Goal: Task Accomplishment & Management: Use online tool/utility

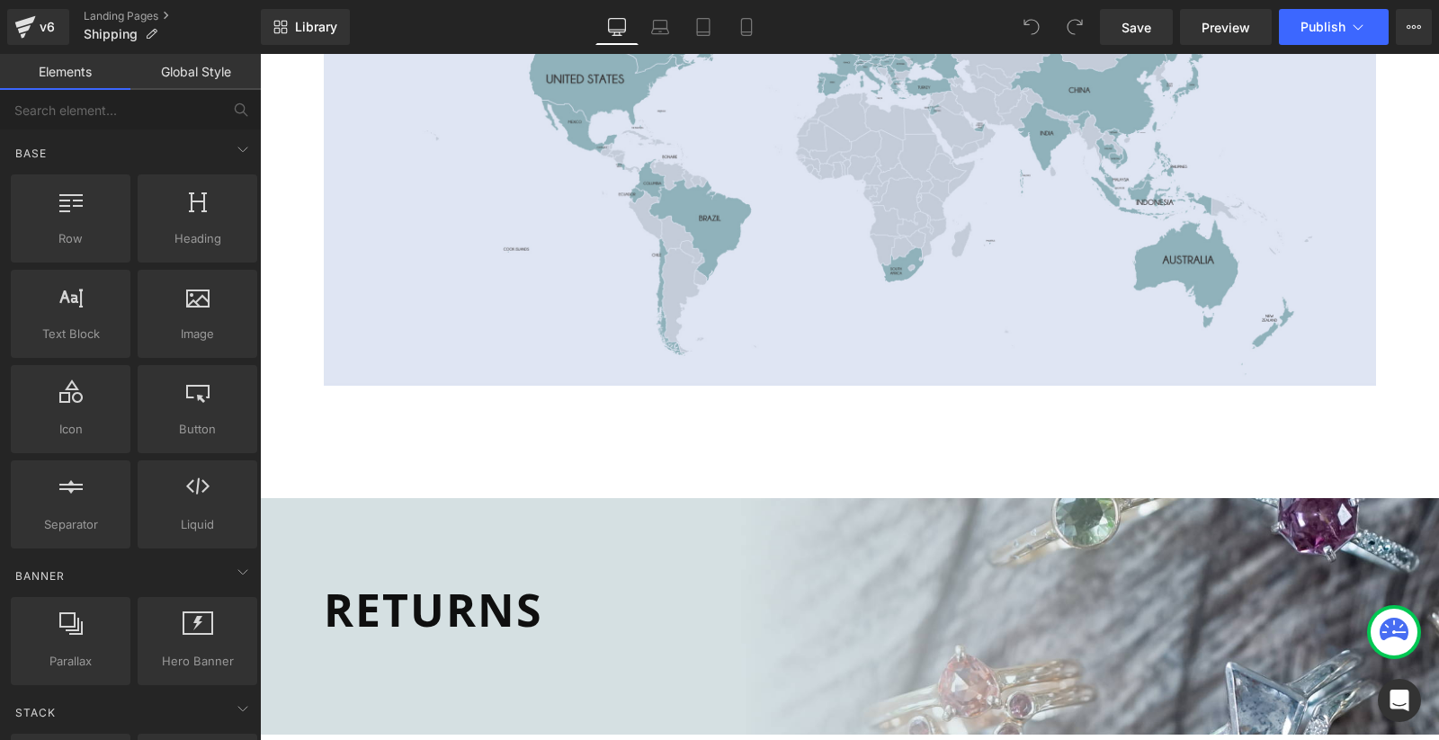
scroll to position [1484, 0]
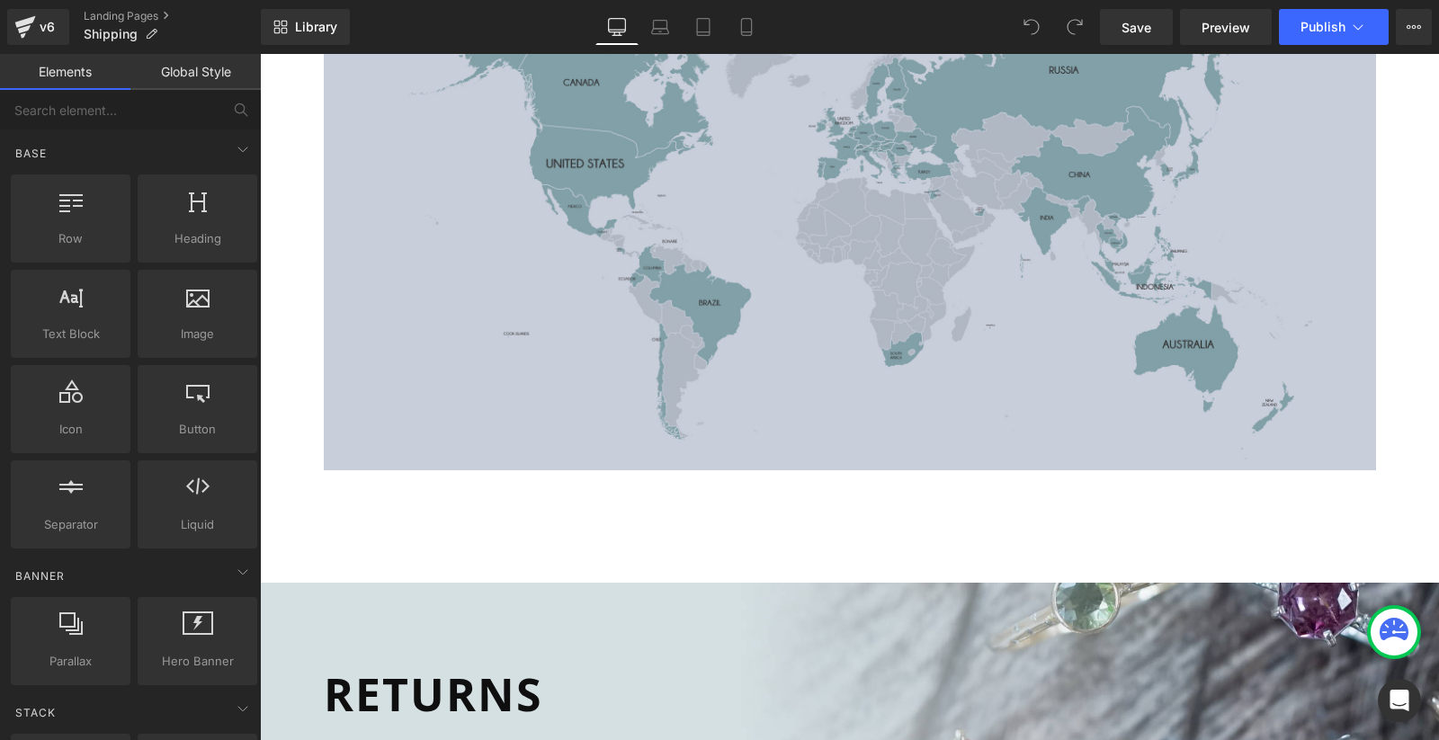
click at [880, 254] on img at bounding box center [850, 198] width 1052 height 543
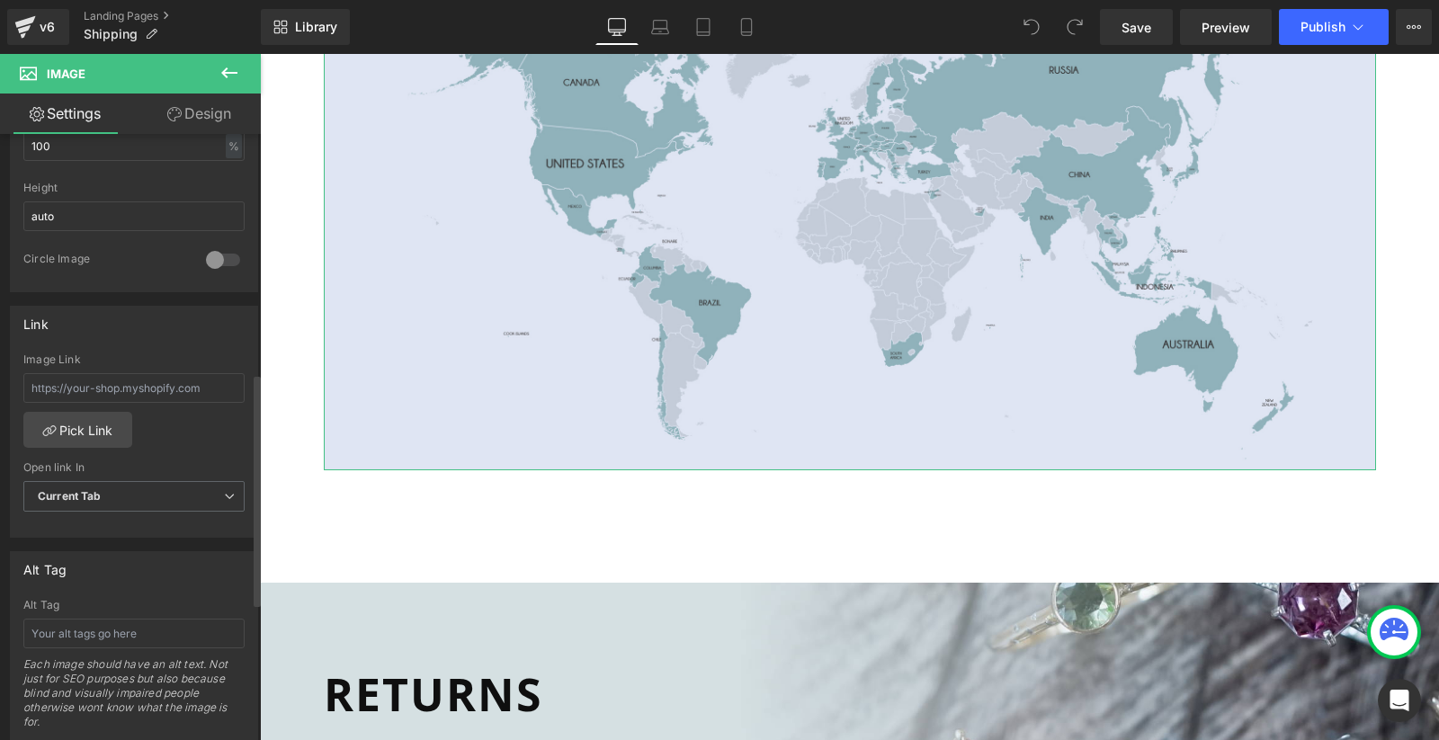
scroll to position [621, 0]
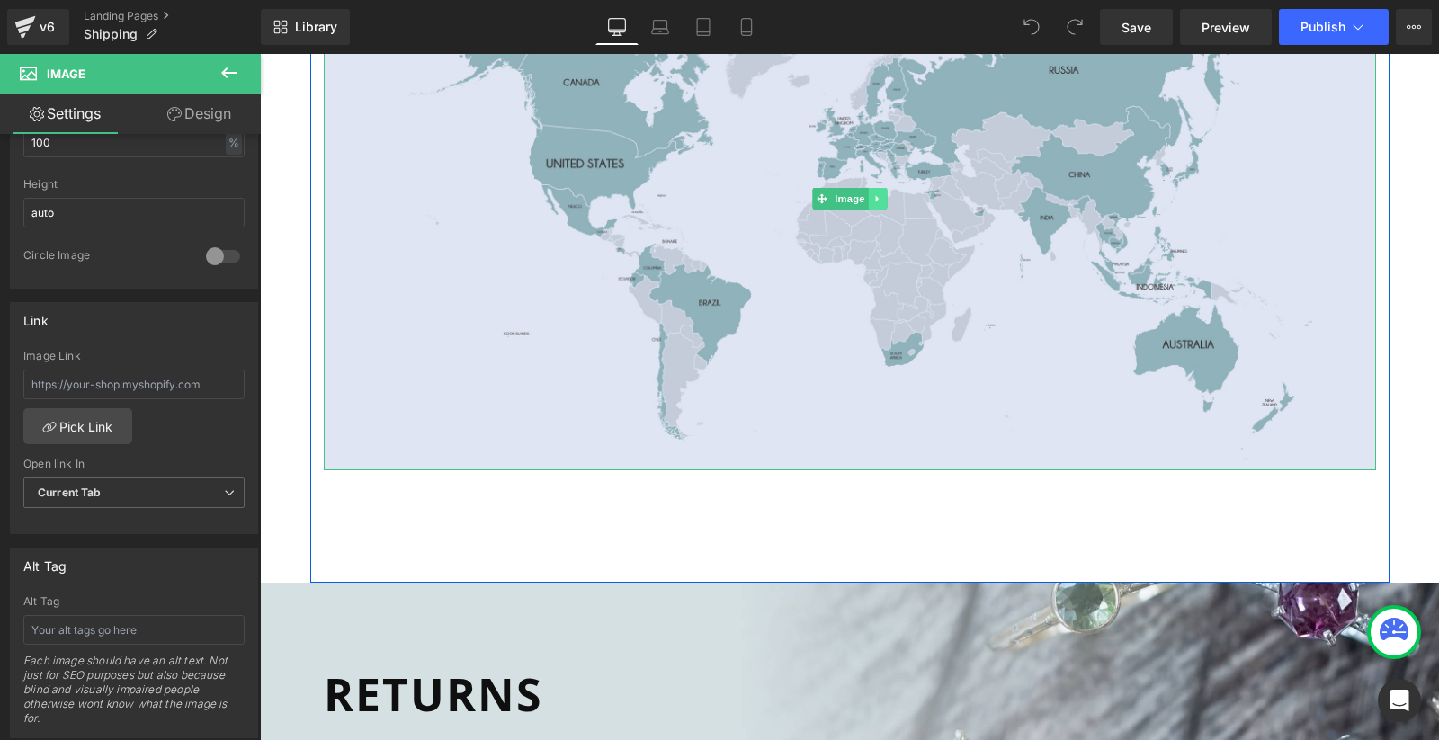
click at [876, 193] on icon at bounding box center [877, 198] width 10 height 11
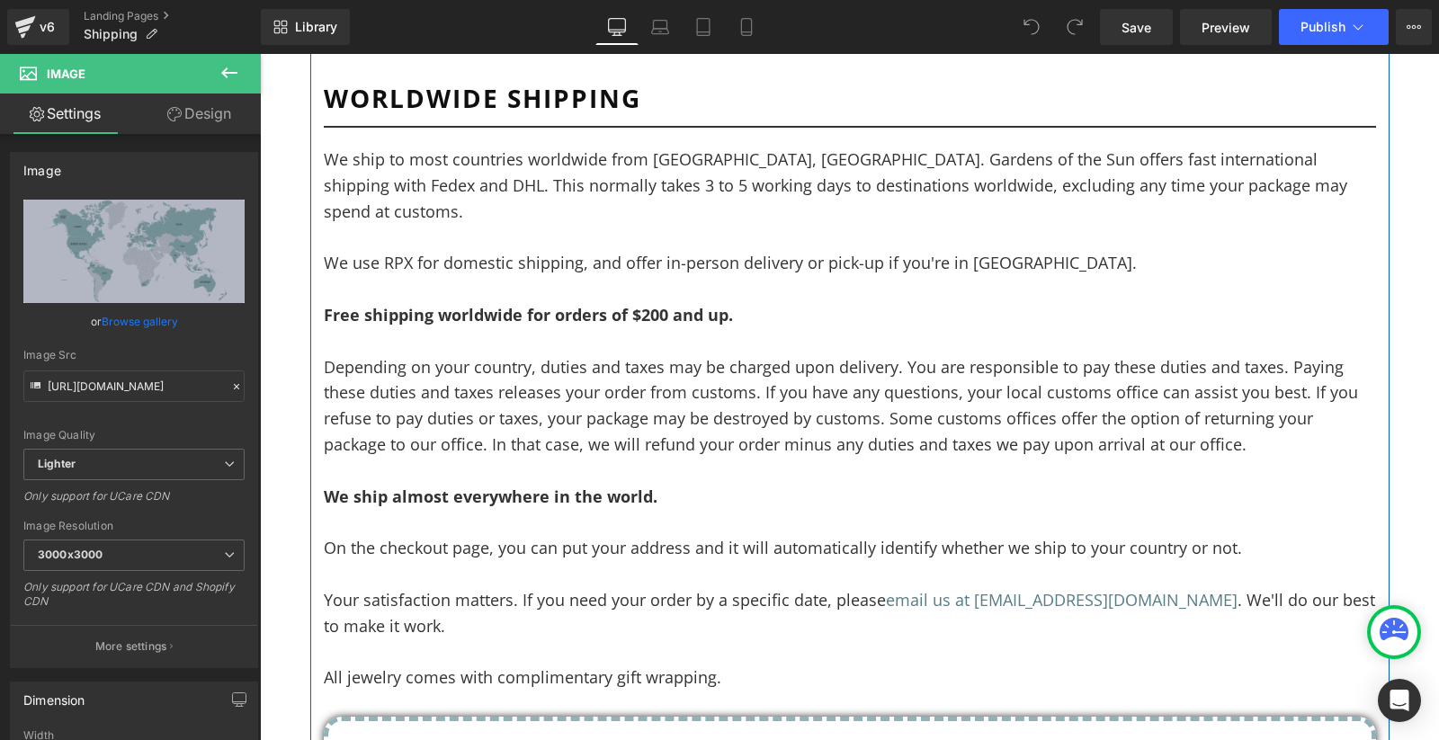
scroll to position [373, 0]
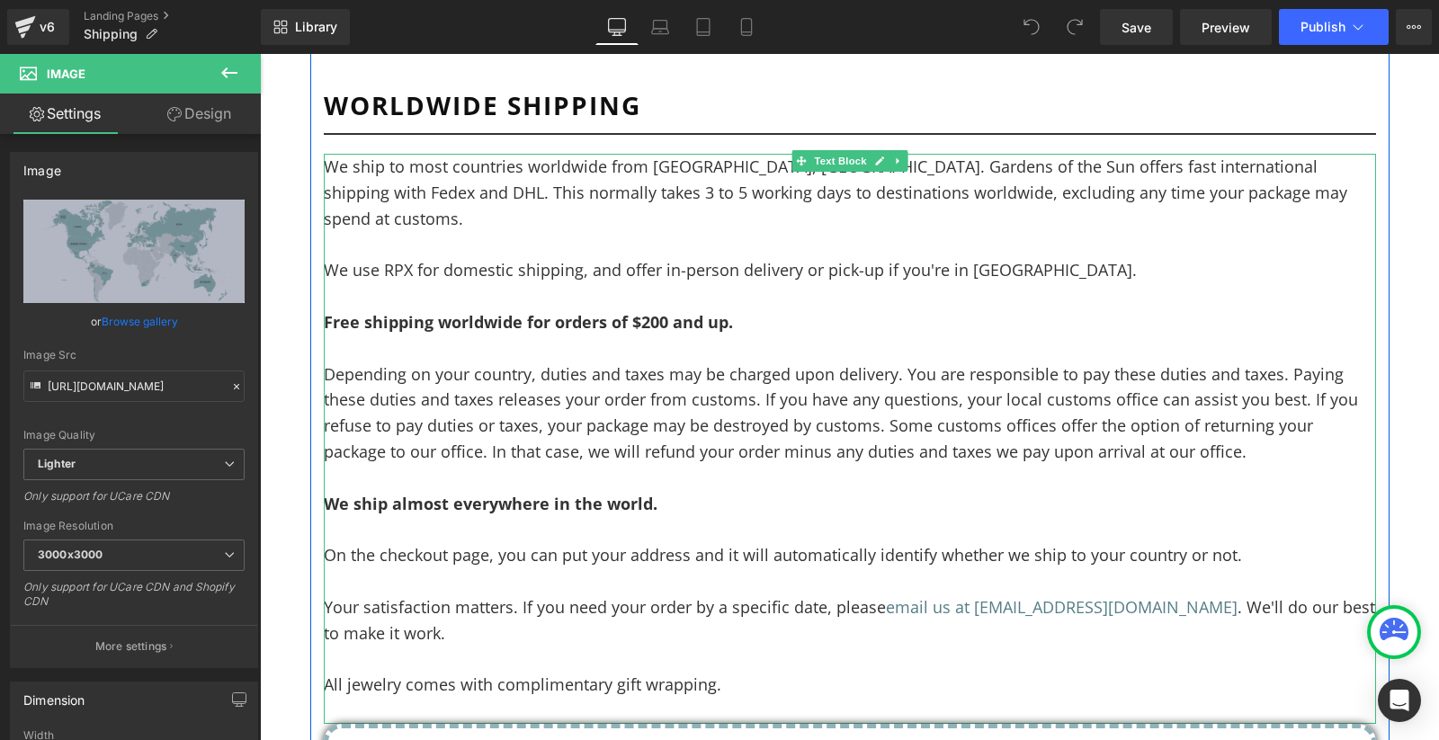
click at [948, 257] on p "We use RPX for domestic shipping, and offer in-person delivery or pick-up if yo…" at bounding box center [850, 270] width 1052 height 26
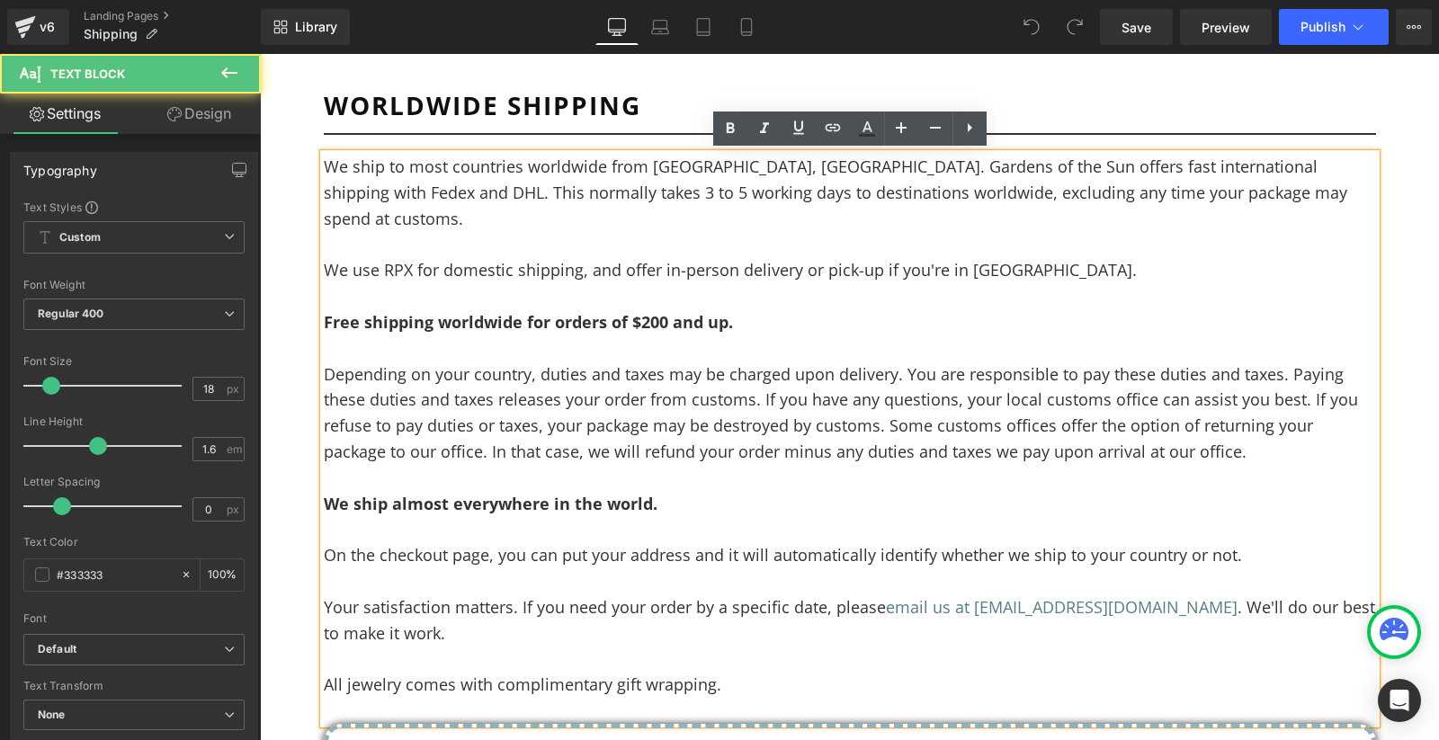
click at [397, 257] on p "We use RPX for domestic shipping, and offer in-person delivery or pick-up if yo…" at bounding box center [850, 270] width 1052 height 26
click at [588, 257] on p "We use RPX for domestic shipping, and offer in-person delivery or pick-up if yo…" at bounding box center [850, 270] width 1052 height 26
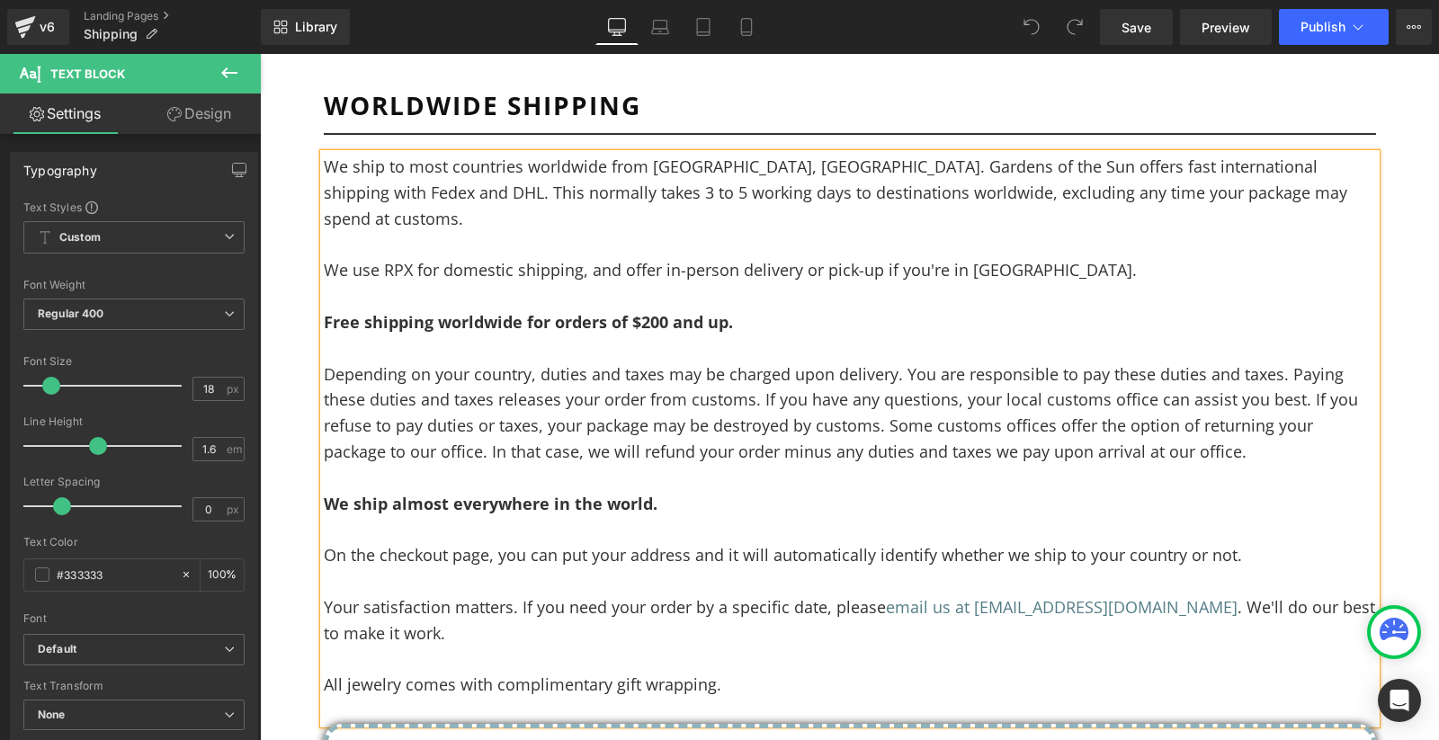
click at [931, 23] on div "Library Desktop Desktop Laptop Tablet Mobile Save Preview Publish Scheduled Vie…" at bounding box center [850, 27] width 1178 height 36
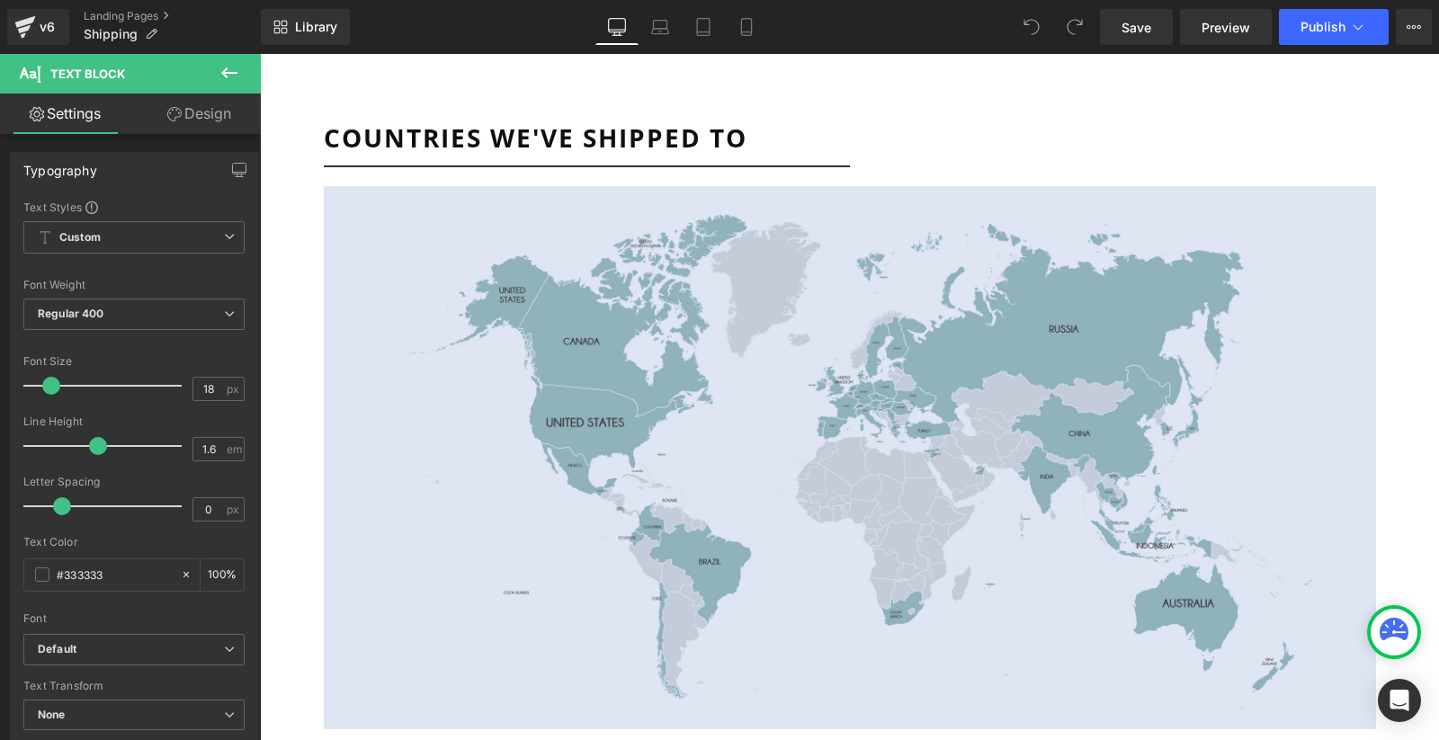
scroll to position [1218, 0]
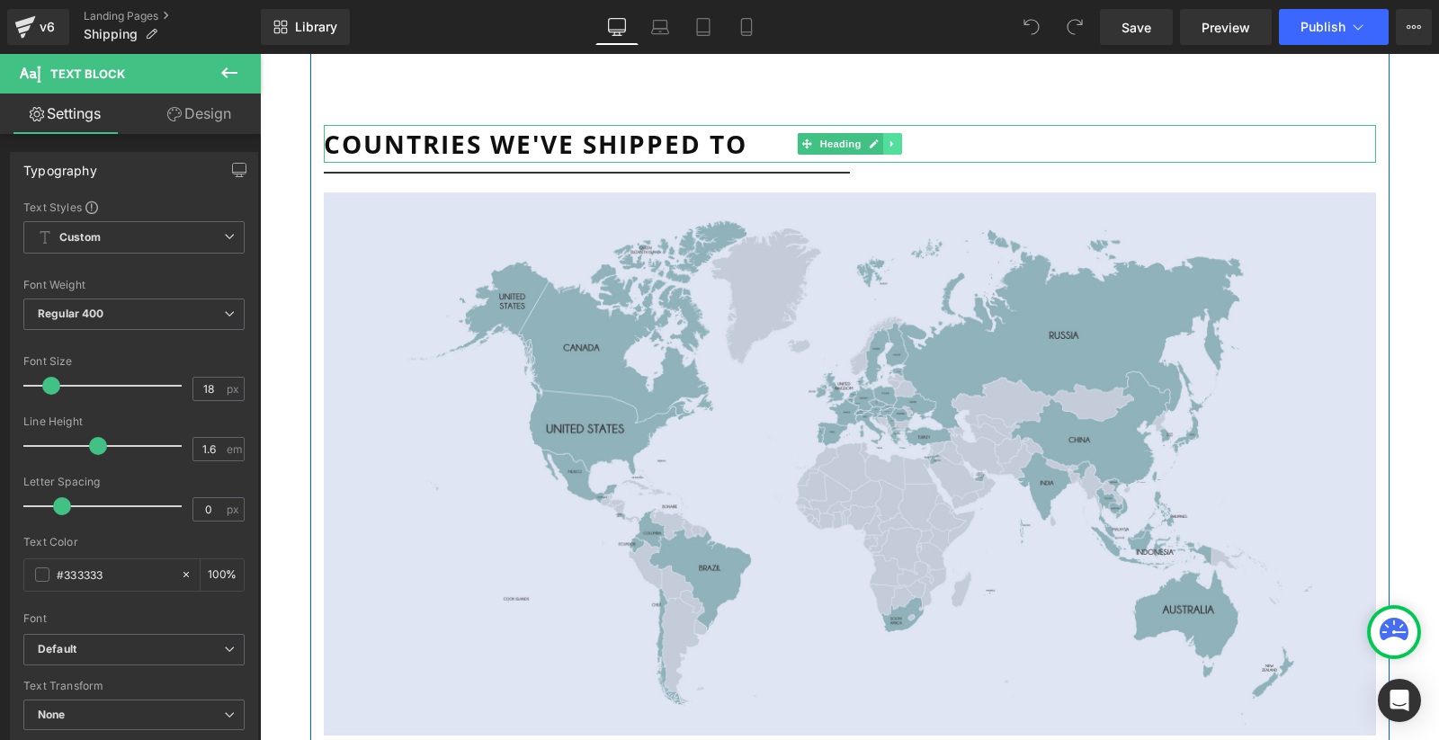
click at [892, 138] on icon at bounding box center [893, 143] width 10 height 11
click at [903, 133] on link at bounding box center [901, 144] width 19 height 22
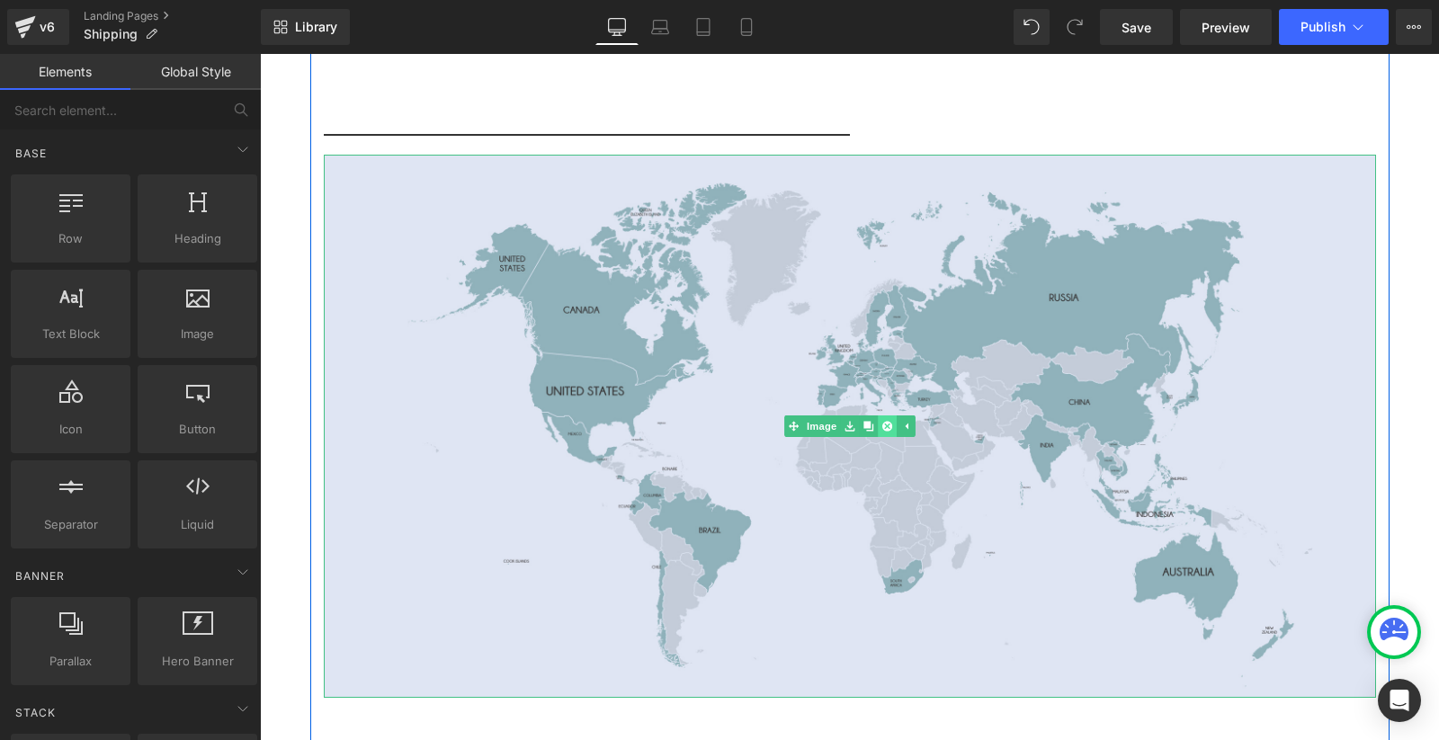
click at [888, 421] on icon at bounding box center [886, 426] width 10 height 10
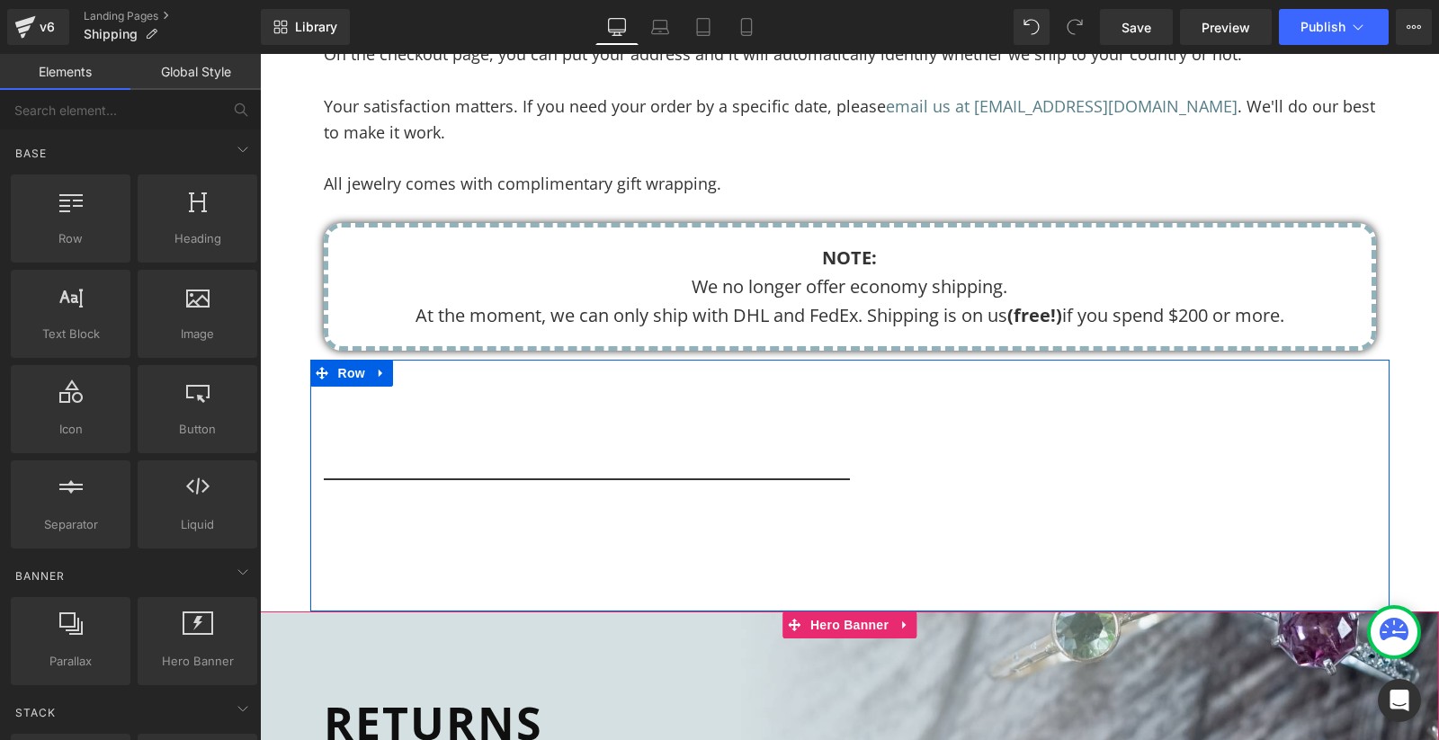
scroll to position [867, 0]
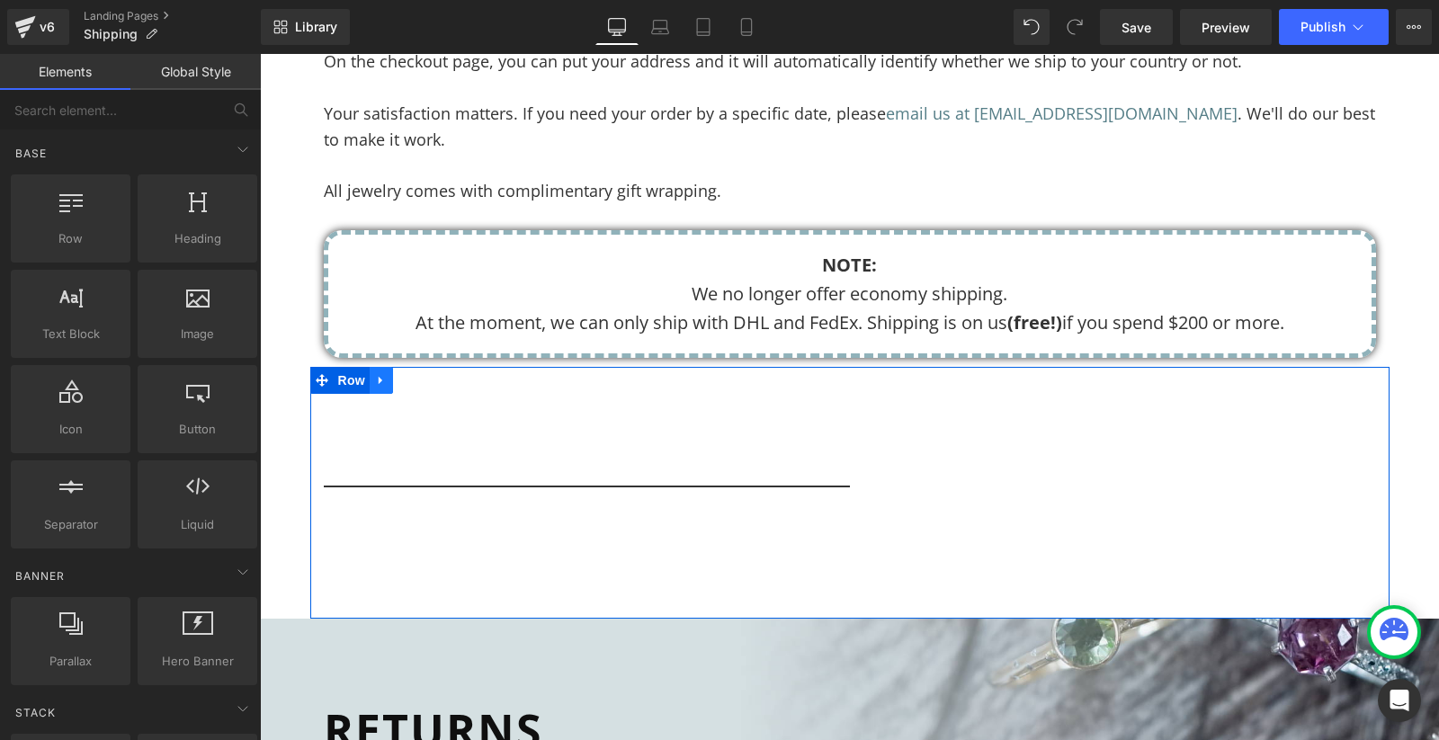
click at [384, 373] on icon at bounding box center [381, 379] width 13 height 13
click at [428, 374] on icon at bounding box center [428, 380] width 13 height 13
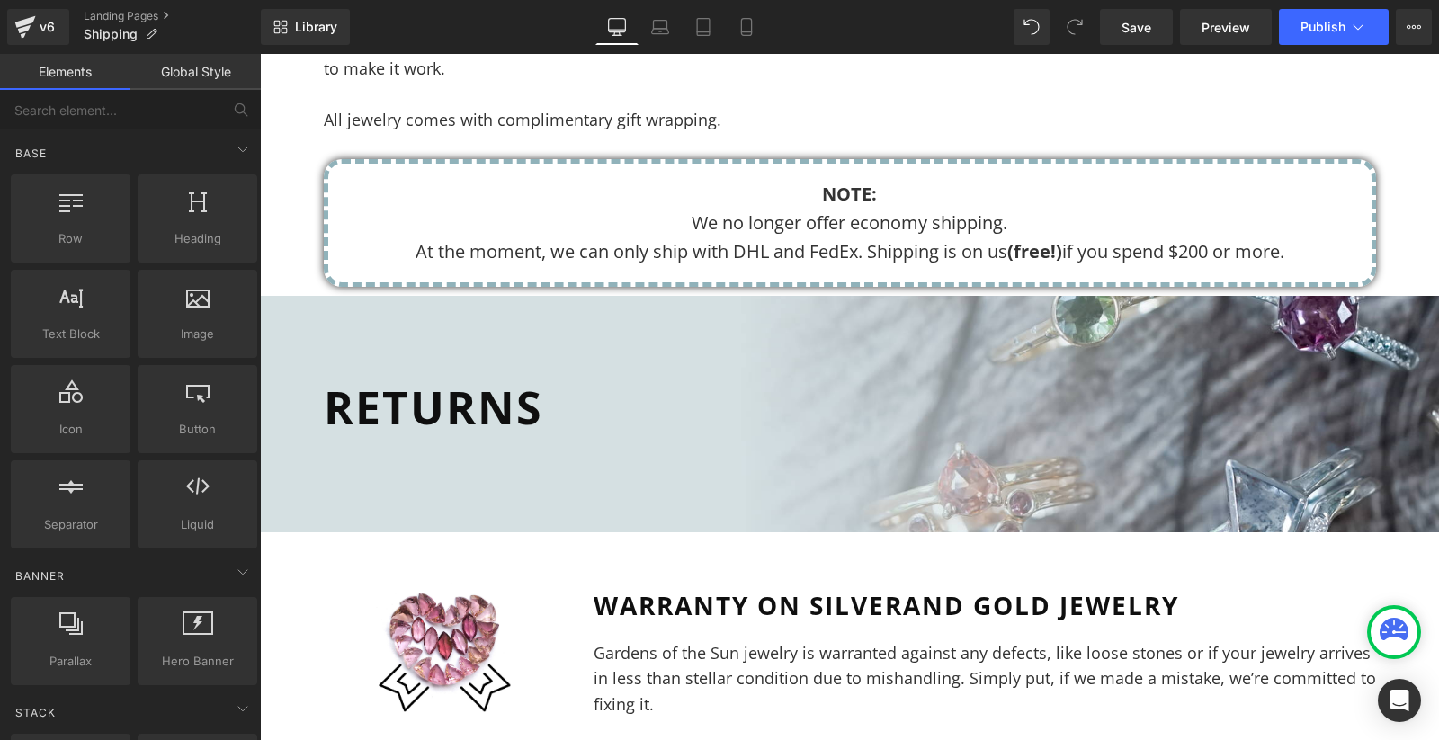
scroll to position [935, 0]
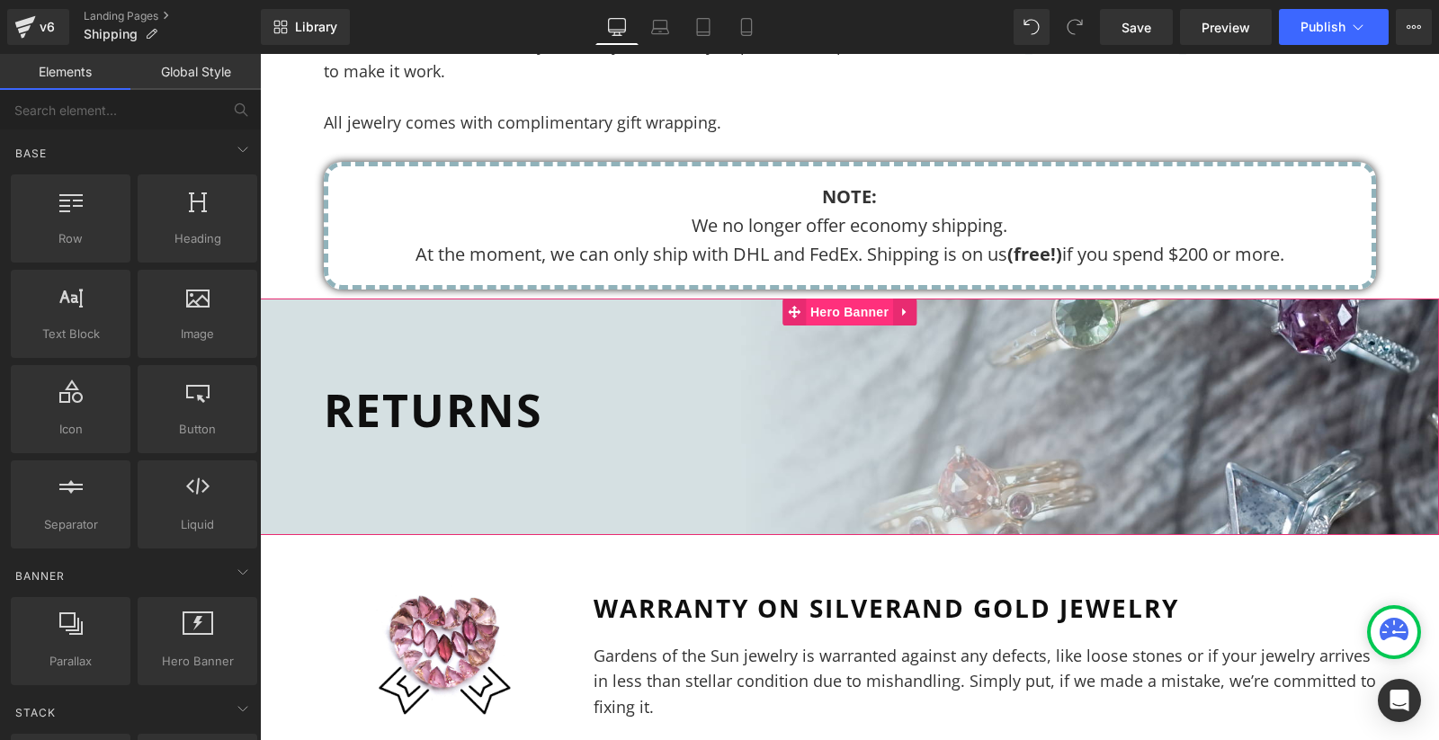
click at [836, 299] on span "Hero Banner" at bounding box center [849, 312] width 87 height 27
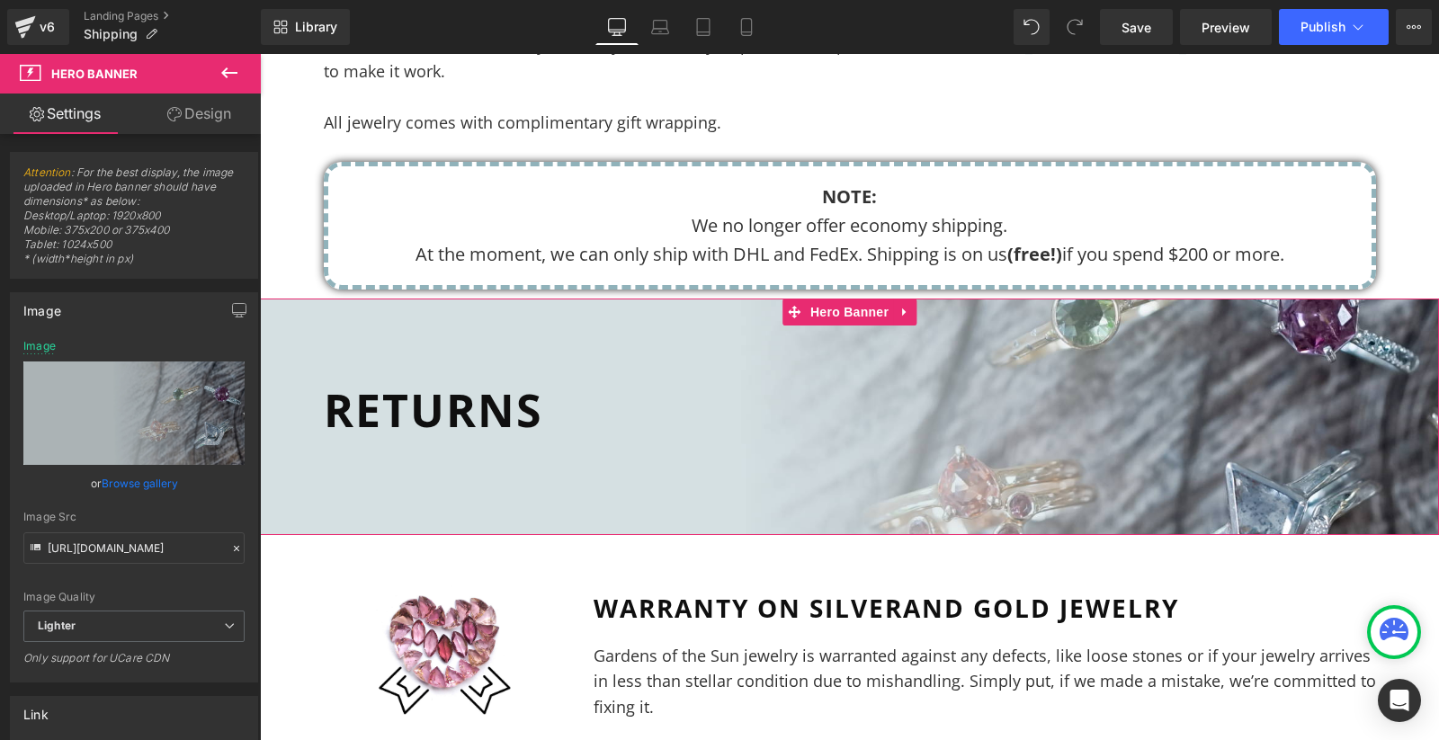
click at [221, 114] on link "Design" at bounding box center [199, 114] width 130 height 40
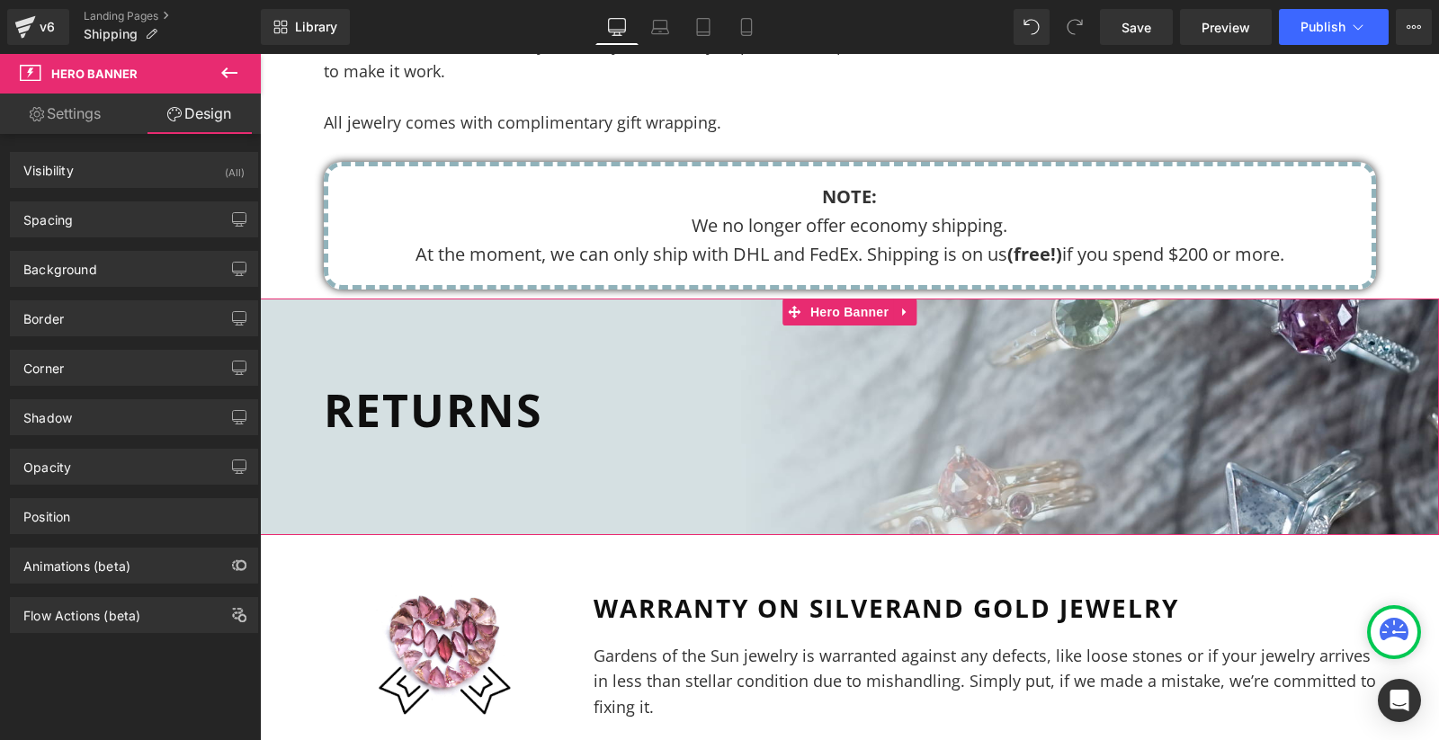
type input "0"
type input "57"
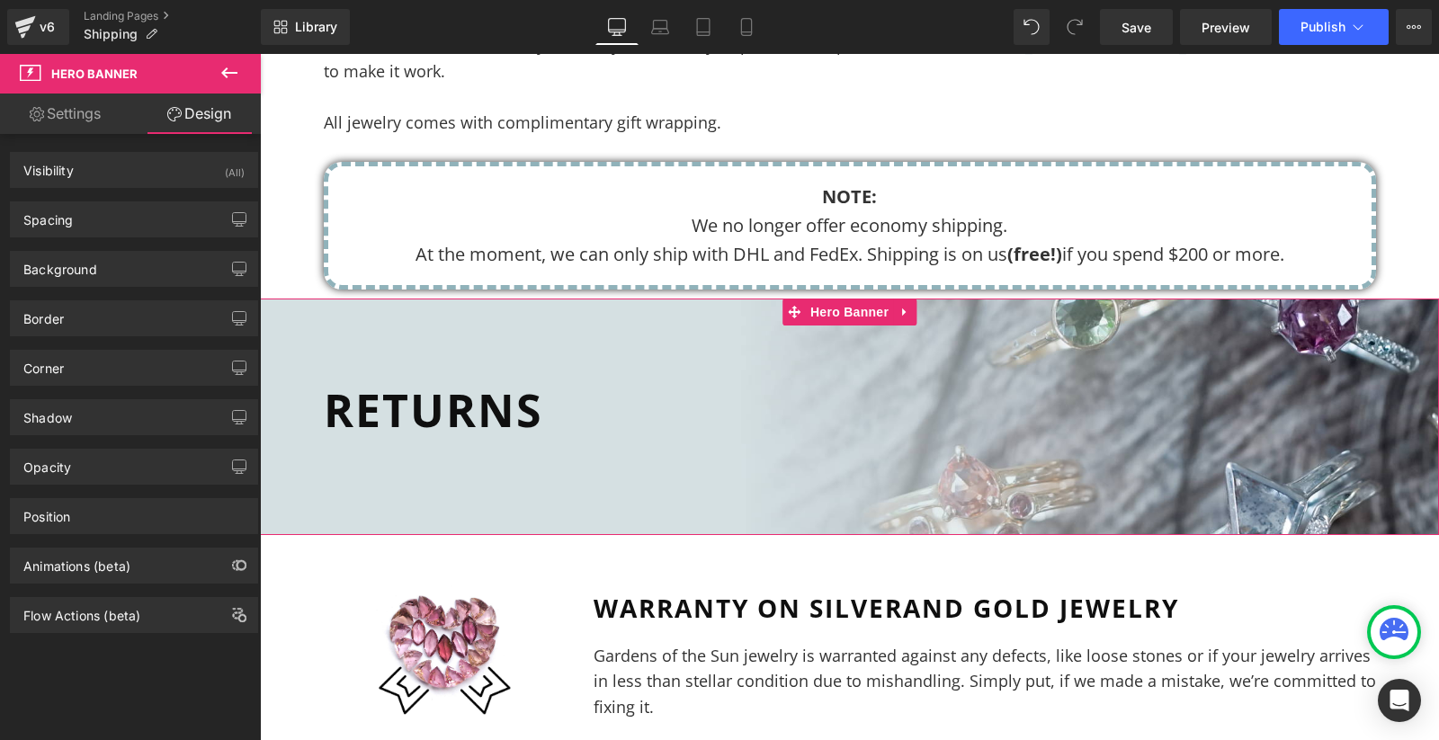
type input "0"
type input "91"
type input "0"
click at [193, 219] on div "Spacing" at bounding box center [134, 219] width 246 height 34
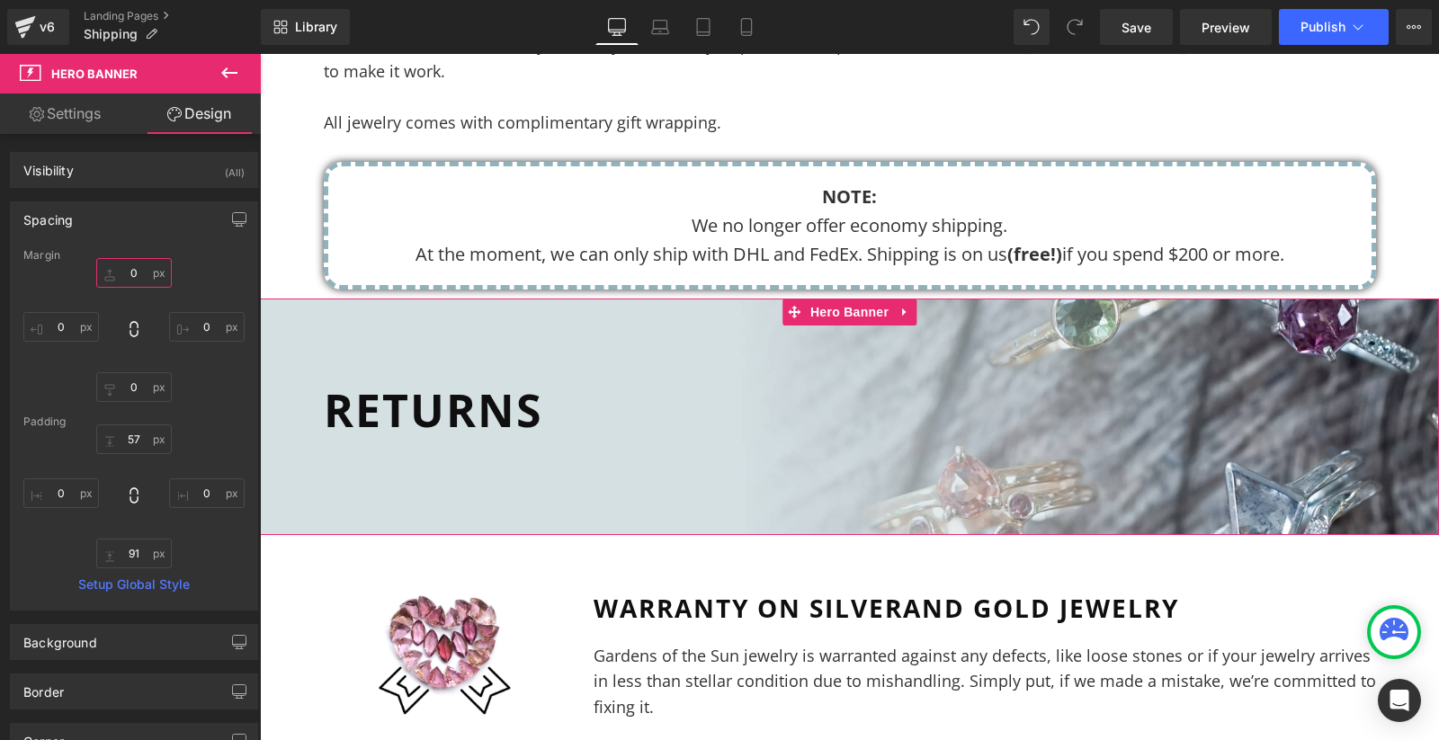
click at [159, 276] on input "0" at bounding box center [134, 273] width 76 height 30
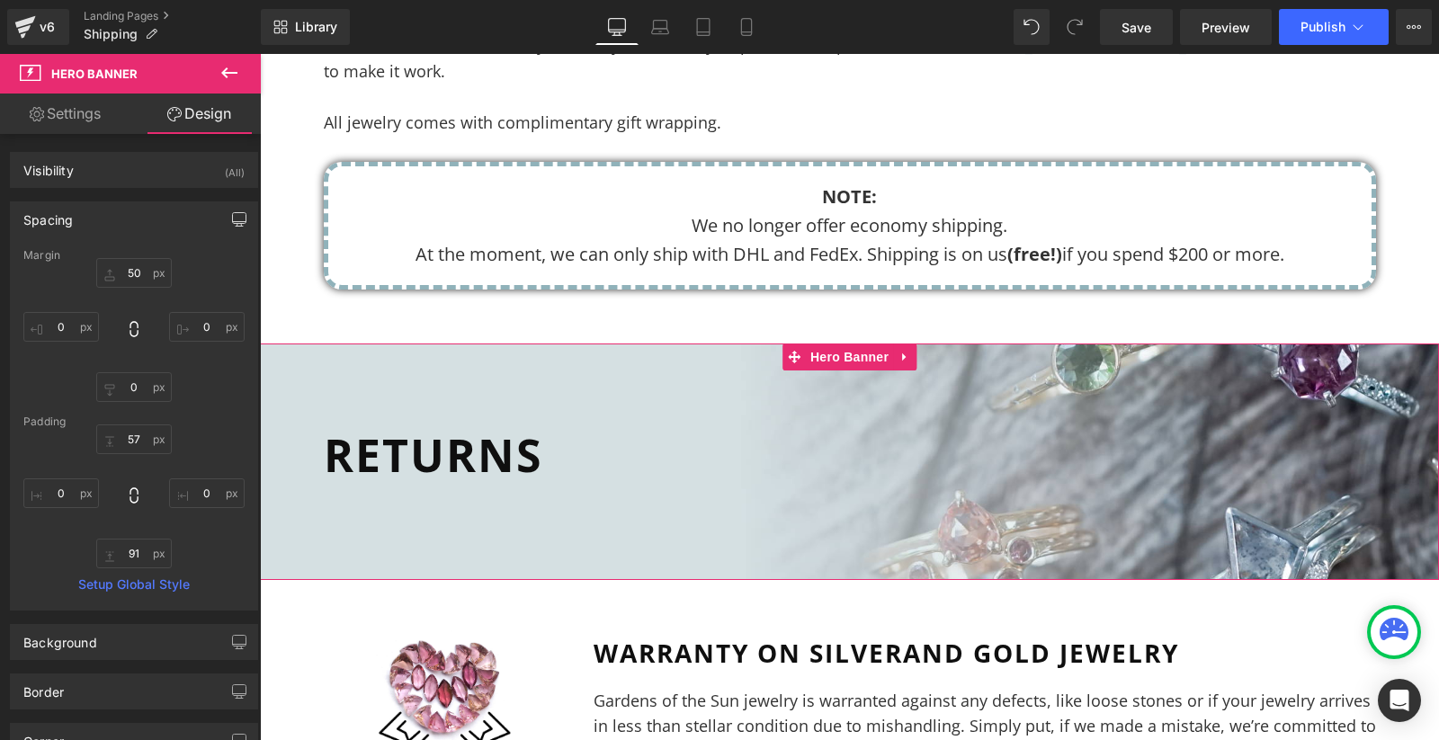
click at [234, 214] on icon "button" at bounding box center [239, 219] width 14 height 14
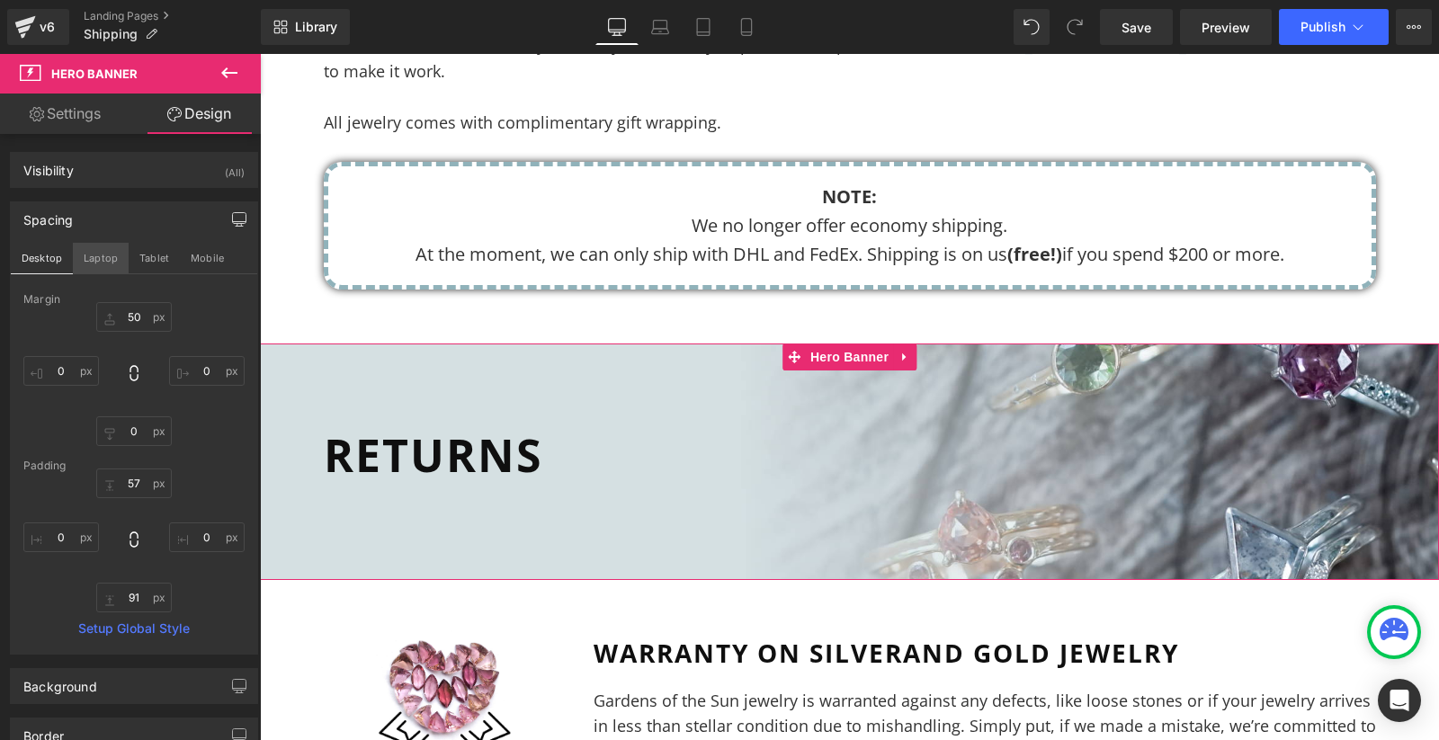
click at [93, 258] on button "Laptop" at bounding box center [101, 258] width 56 height 31
type input "50"
type input "0"
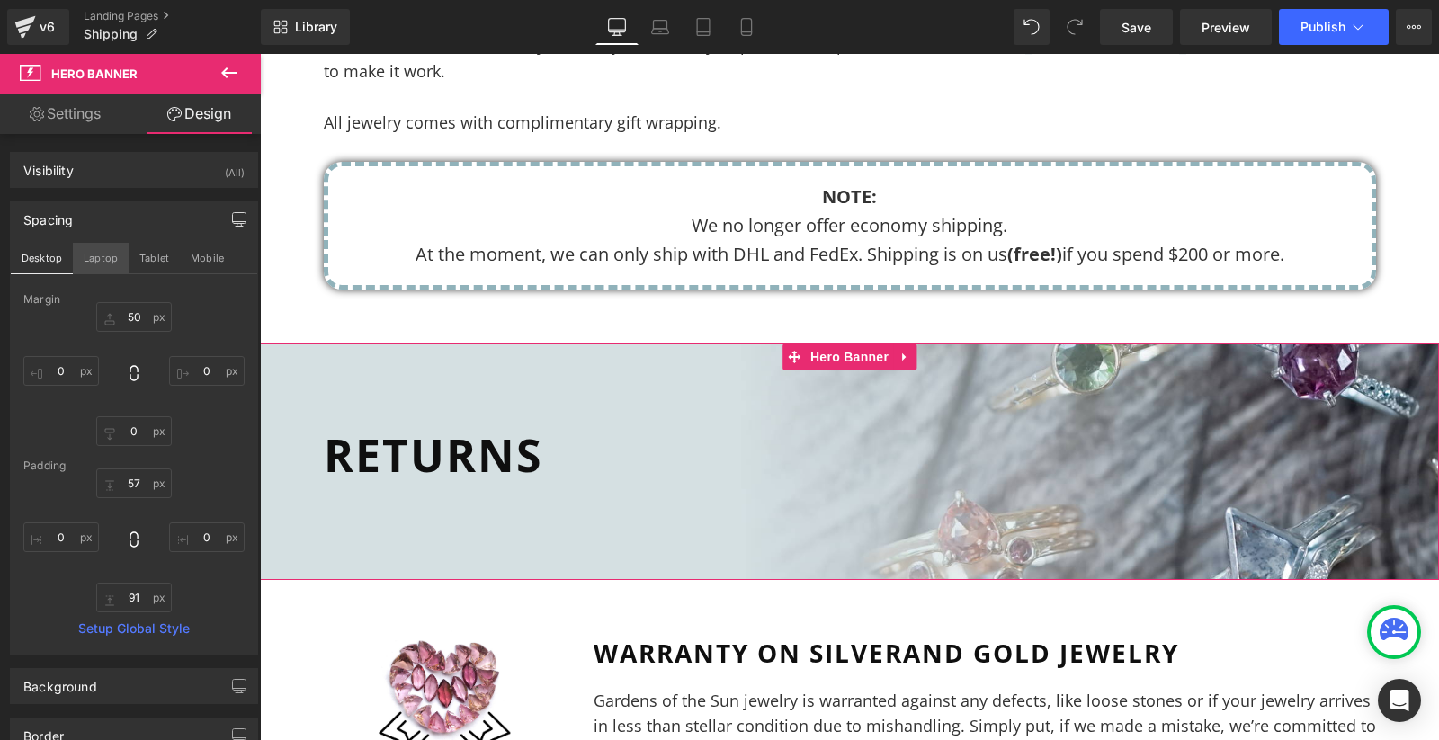
type input "43"
type input "0"
type input "43"
type input "0"
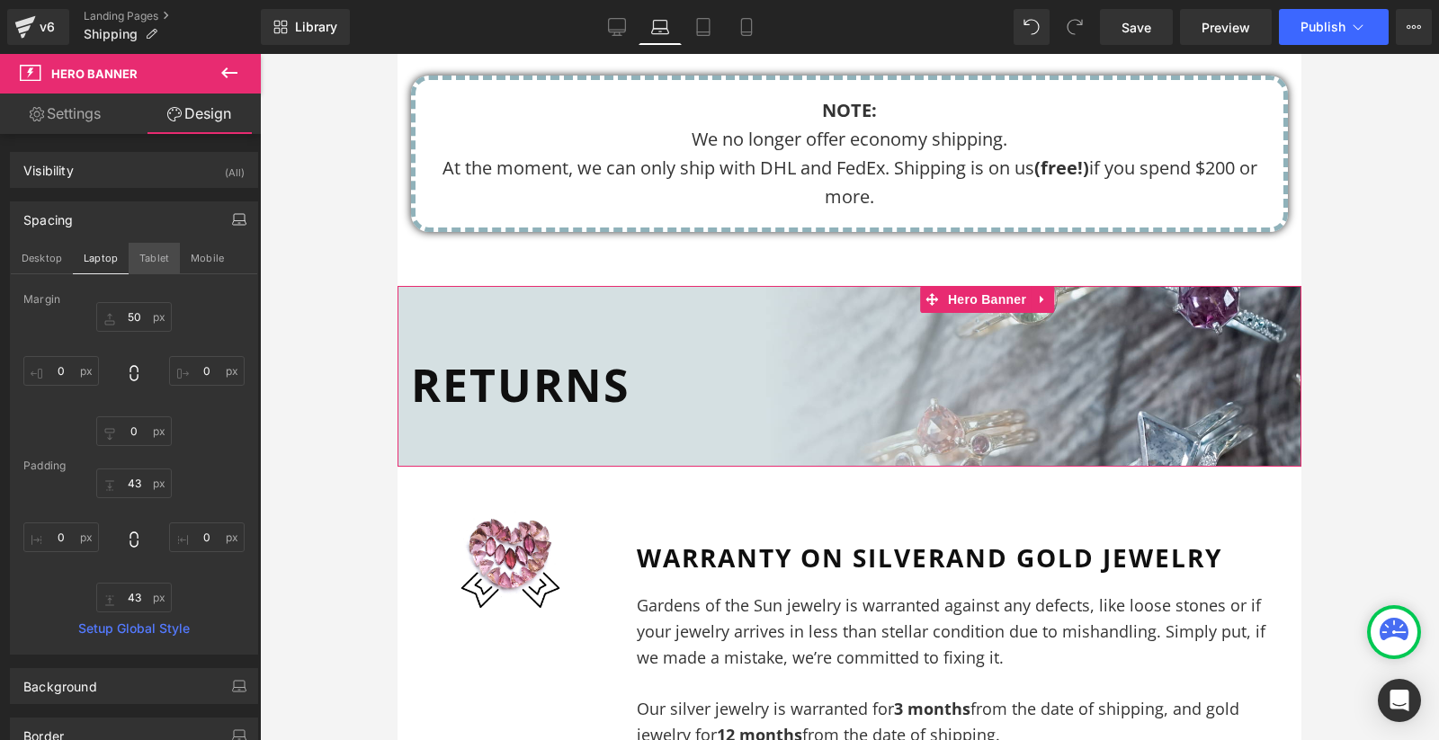
click at [151, 252] on button "Tablet" at bounding box center [154, 258] width 51 height 31
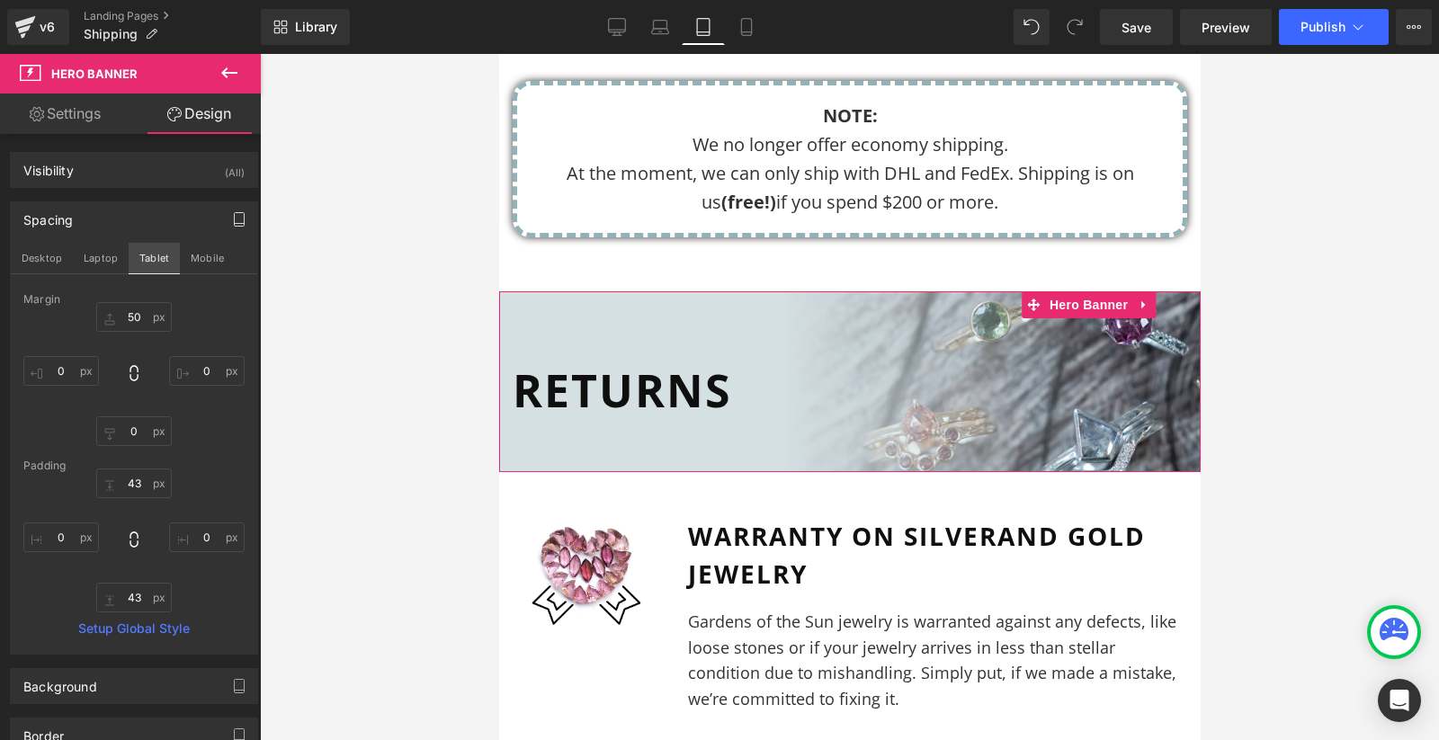
type input "50"
type input "0"
type input "43"
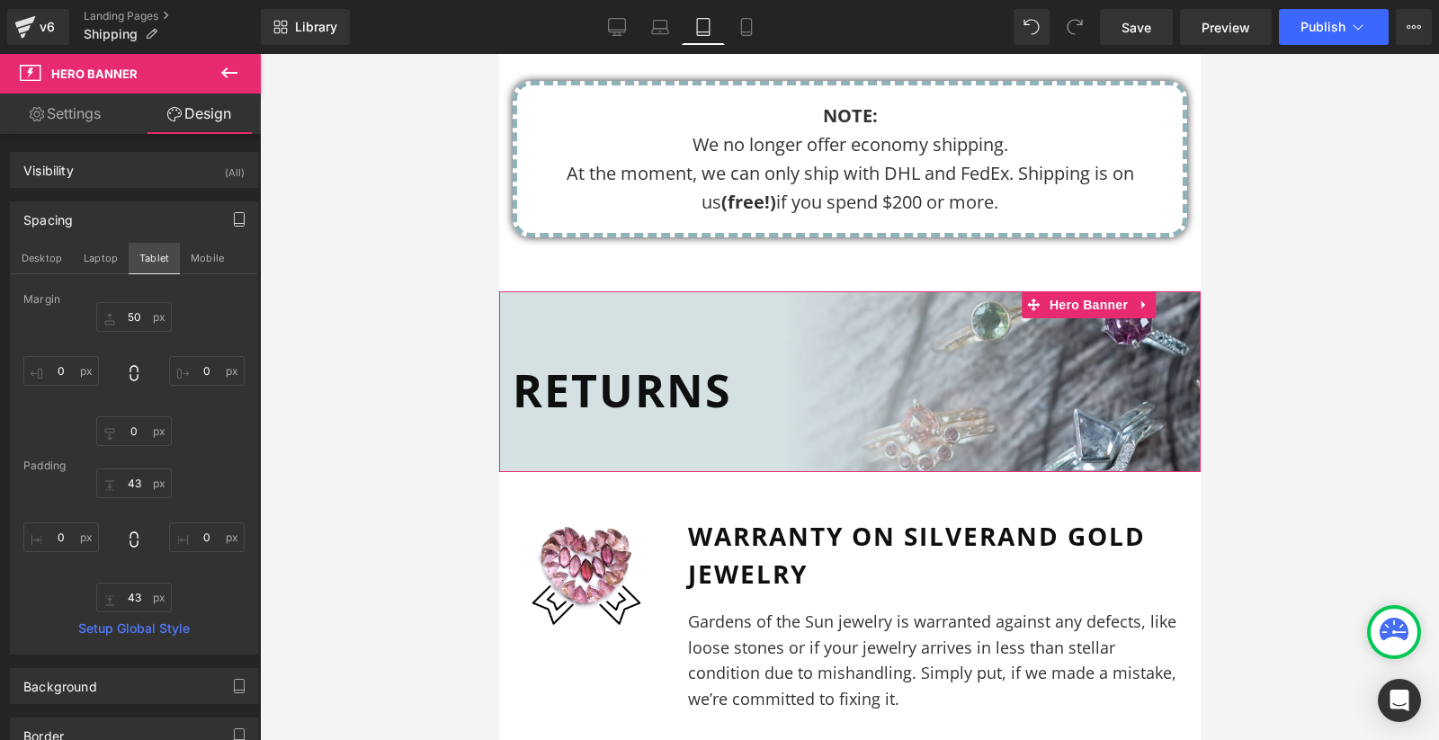
type input "0"
type input "43"
type input "0"
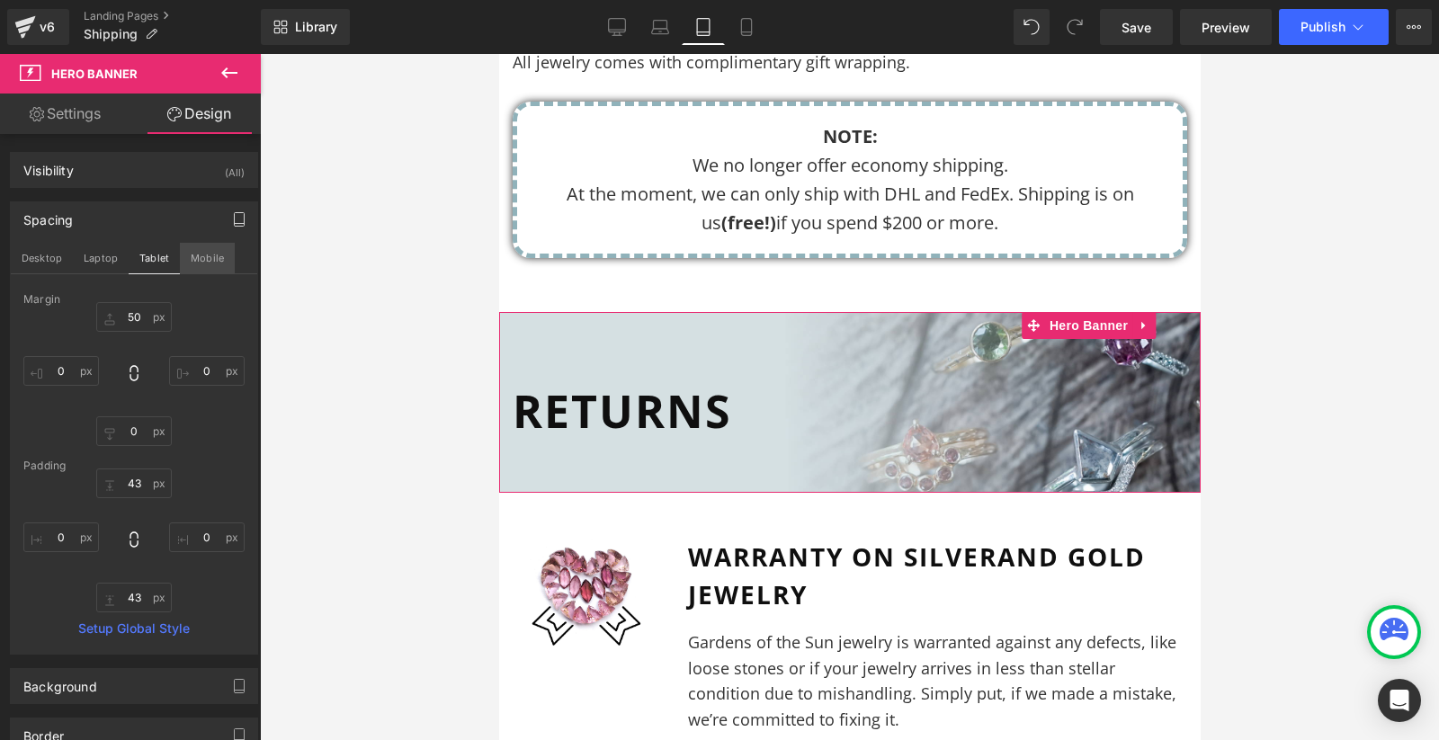
click at [221, 252] on button "Mobile" at bounding box center [207, 258] width 55 height 31
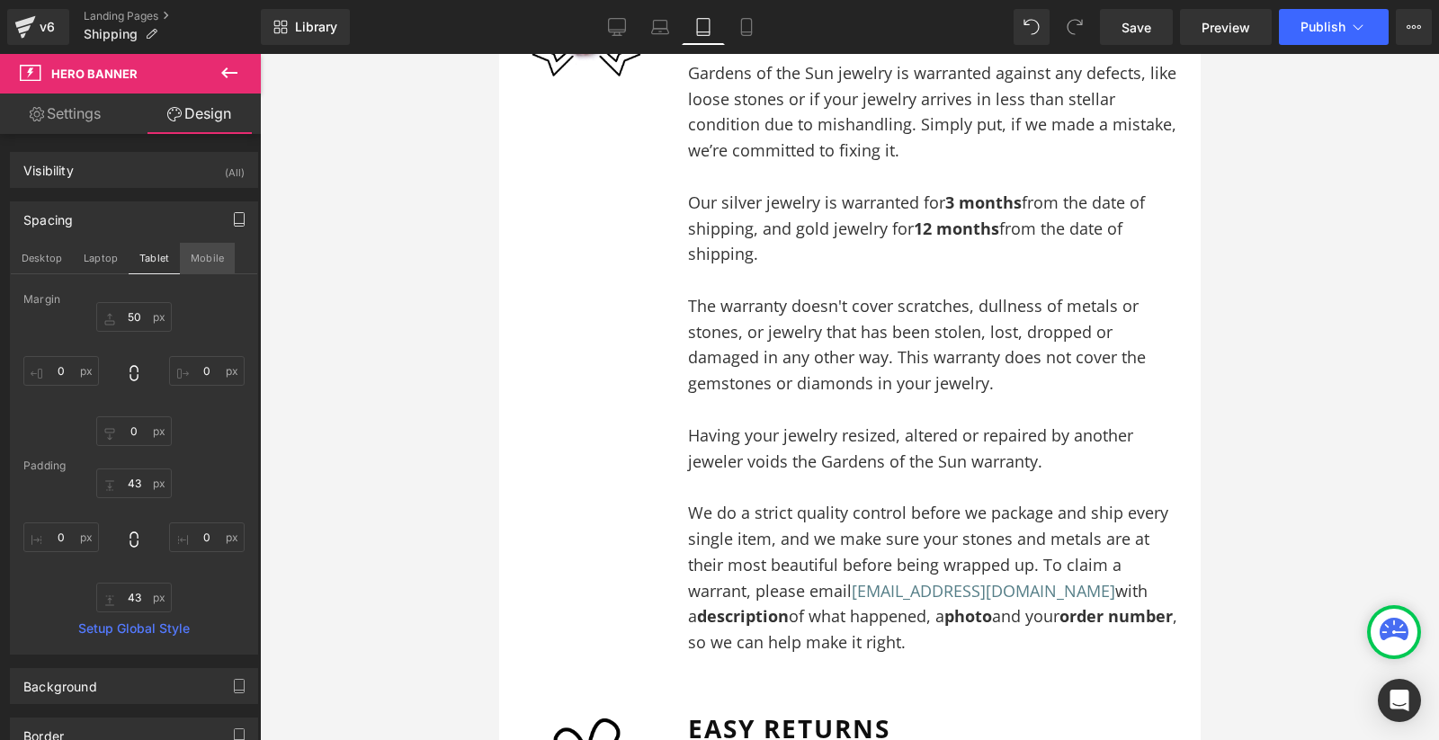
type input "50"
type input "0"
type input "32"
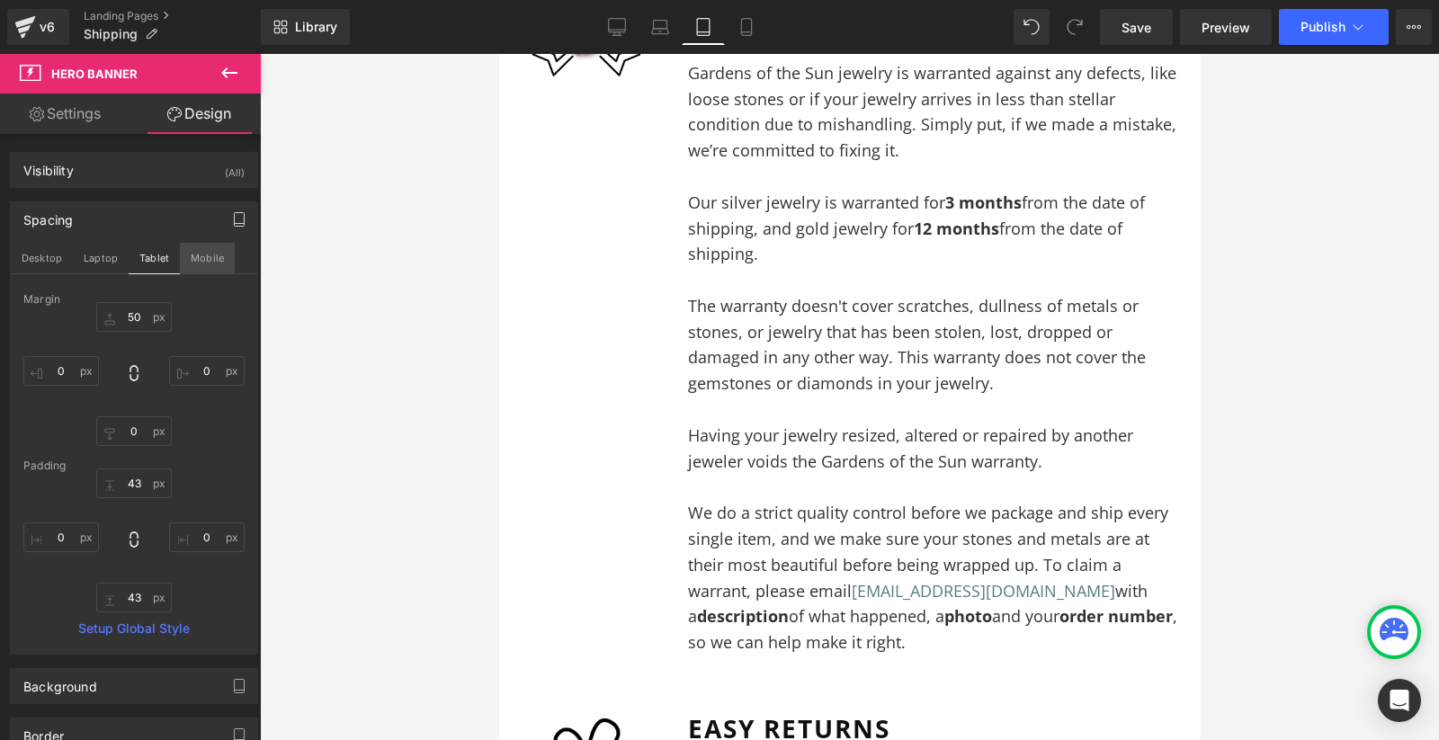
type input "0"
type input "140"
type input "0"
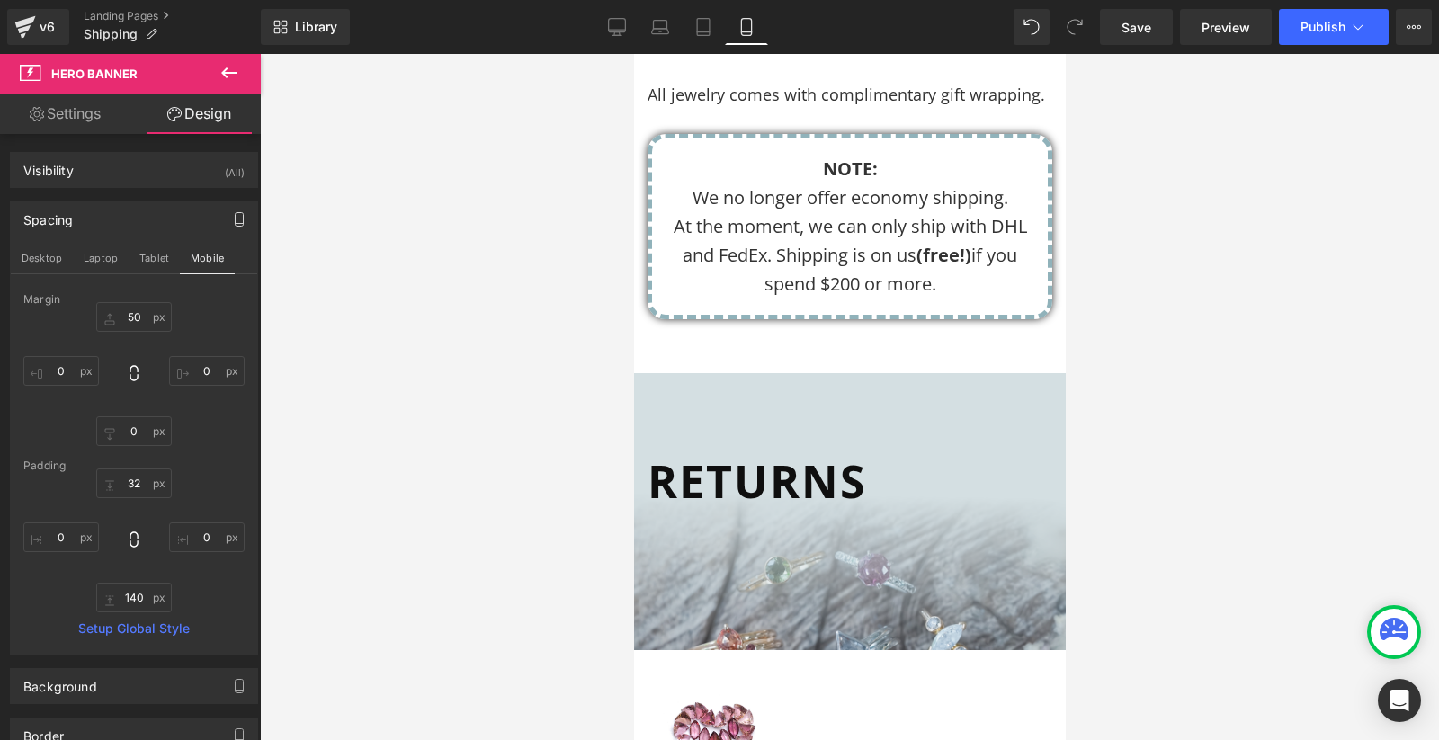
scroll to position [1674, 0]
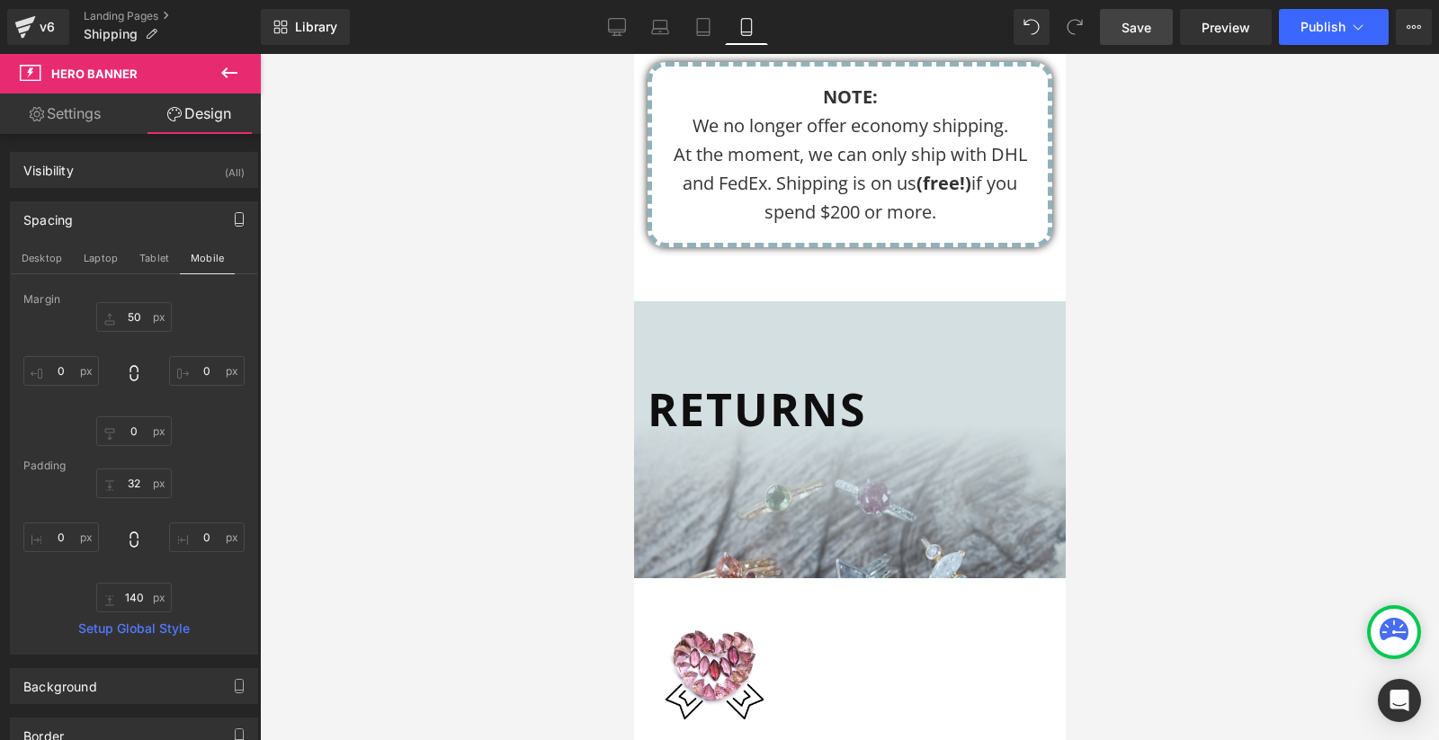
click at [1124, 23] on span "Save" at bounding box center [1136, 27] width 30 height 19
click at [1126, 36] on link "Save" at bounding box center [1136, 27] width 73 height 36
click at [1217, 24] on span "Preview" at bounding box center [1225, 27] width 49 height 19
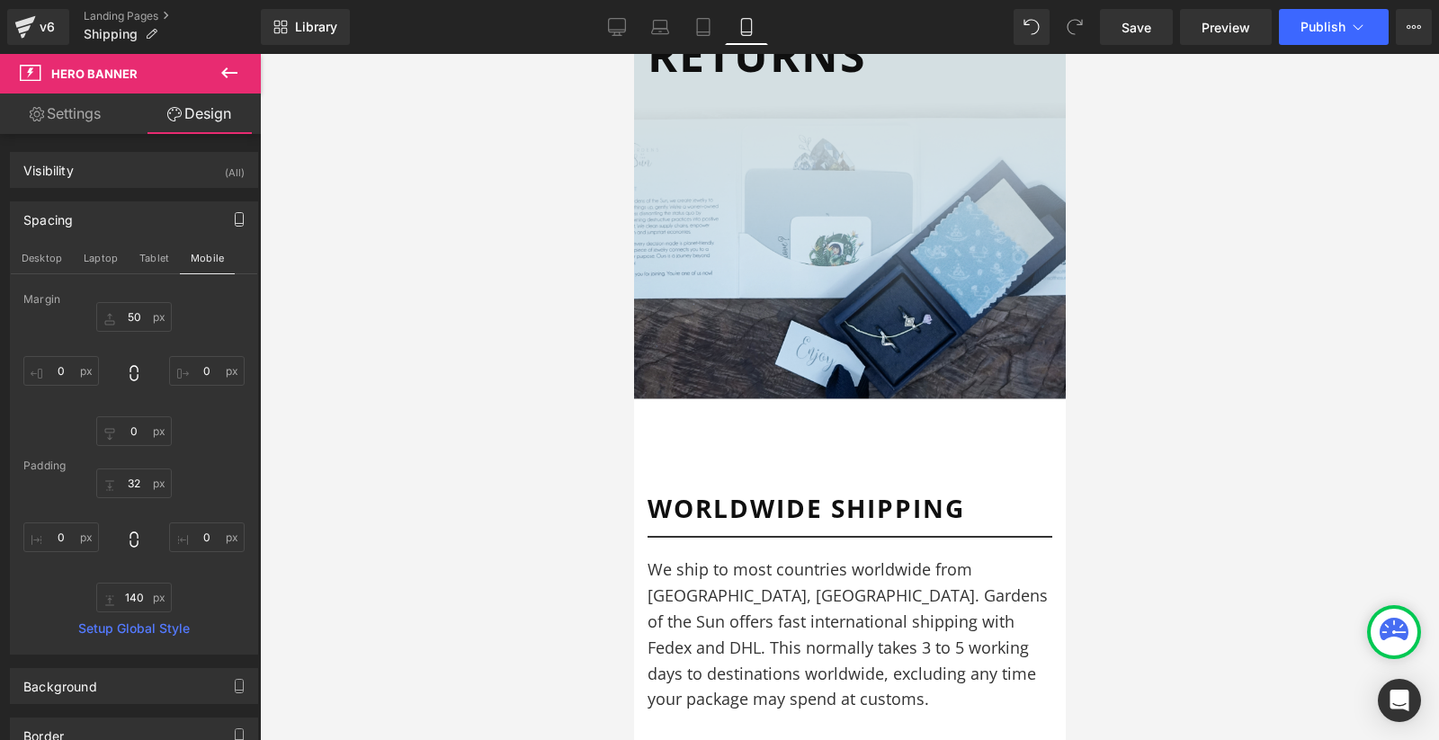
scroll to position [162, 0]
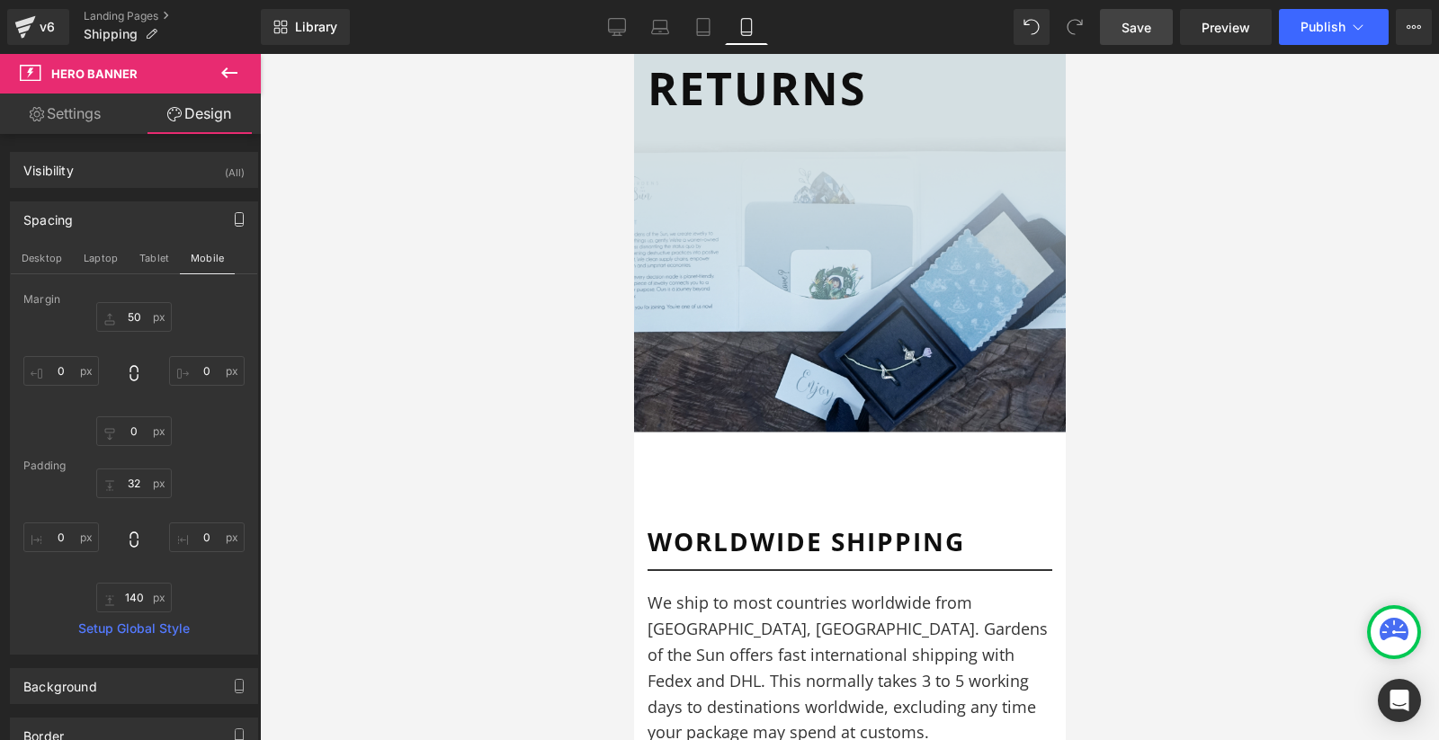
click at [1136, 29] on span "Save" at bounding box center [1136, 27] width 30 height 19
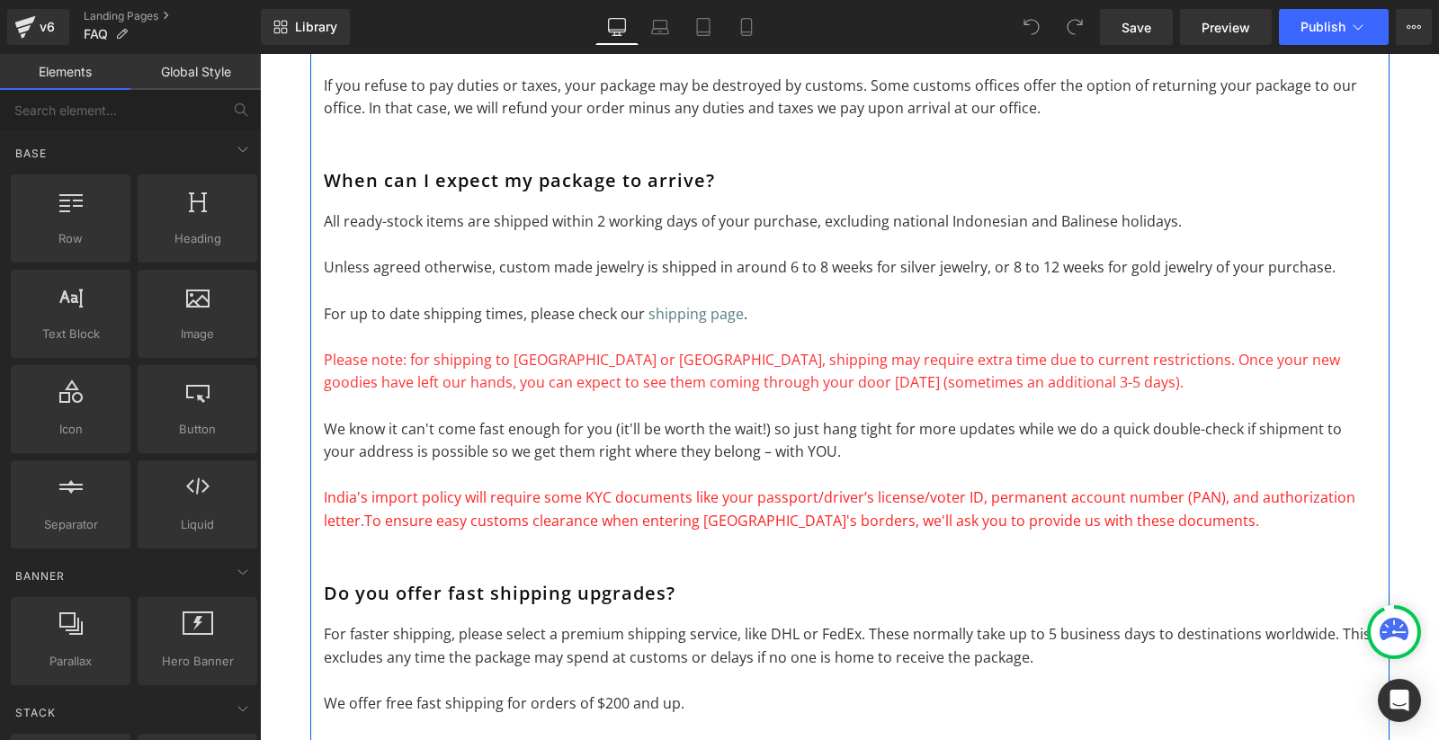
scroll to position [923, 0]
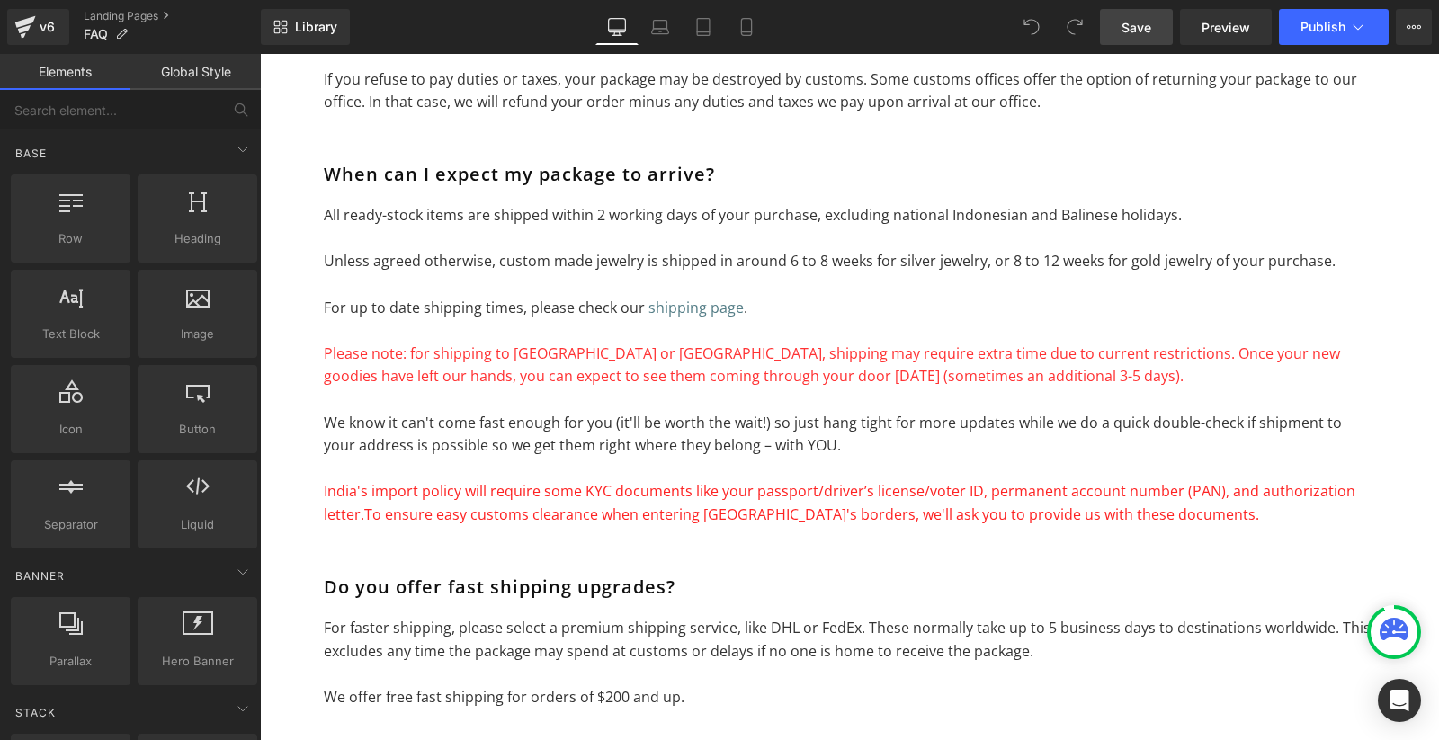
click at [1134, 30] on span "Save" at bounding box center [1136, 27] width 30 height 19
click at [1226, 35] on span "Preview" at bounding box center [1225, 27] width 49 height 19
